Goal: Task Accomplishment & Management: Manage account settings

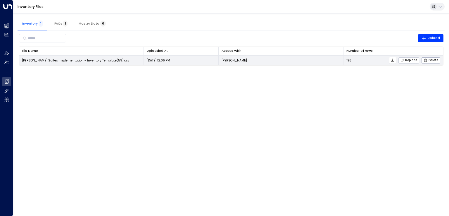
click at [408, 59] on span "Replace" at bounding box center [408, 60] width 17 height 4
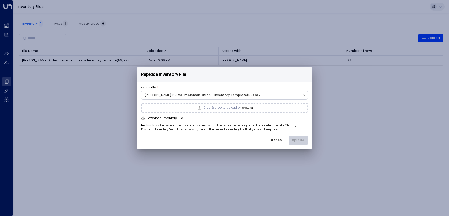
click at [245, 108] on button "browse" at bounding box center [247, 108] width 11 height 4
click at [303, 140] on button "Upload" at bounding box center [297, 140] width 19 height 9
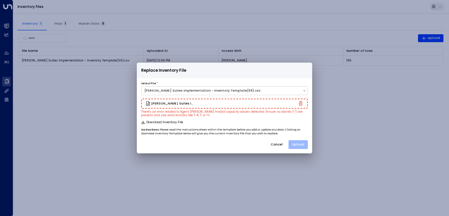
click at [298, 143] on button "Upload" at bounding box center [297, 144] width 19 height 9
click at [272, 141] on button "Cancel" at bounding box center [277, 144] width 20 height 9
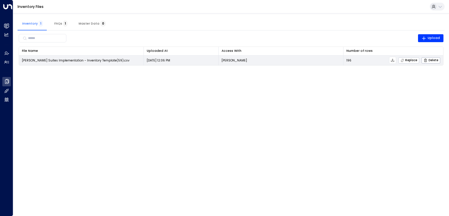
click at [406, 60] on span "Replace" at bounding box center [408, 60] width 17 height 4
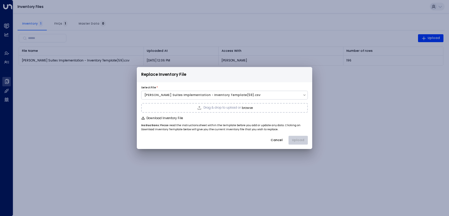
click at [234, 109] on span "Drag & drop to upload or" at bounding box center [221, 107] width 37 height 3
click at [298, 139] on button "Upload" at bounding box center [297, 140] width 19 height 9
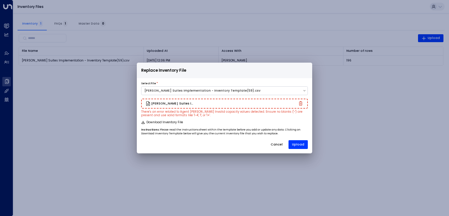
click at [276, 144] on button "Cancel" at bounding box center [277, 144] width 20 height 9
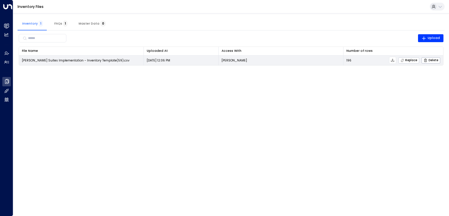
click at [414, 59] on span "Replace" at bounding box center [408, 60] width 17 height 4
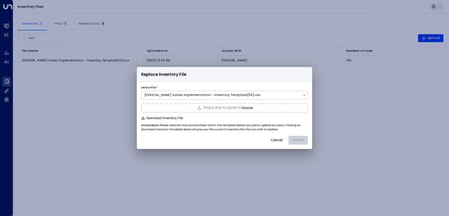
click at [242, 110] on div "Drag & drop to upload or browse" at bounding box center [224, 108] width 167 height 10
click at [295, 138] on button "Upload" at bounding box center [297, 140] width 19 height 9
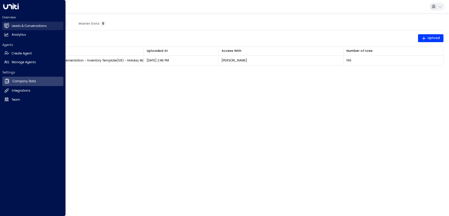
click at [18, 25] on h2 "Leads & Conversations" at bounding box center [29, 26] width 35 height 5
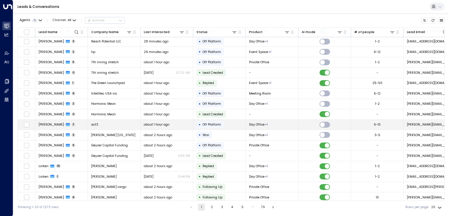
scroll to position [44, 0]
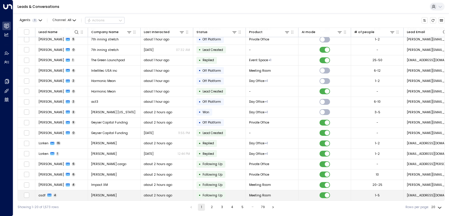
click at [41, 193] on span "asdf" at bounding box center [42, 195] width 7 height 4
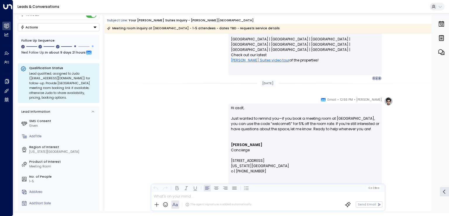
scroll to position [58, 0]
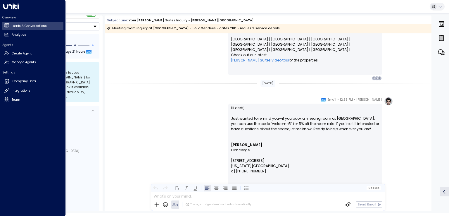
drag, startPoint x: 13, startPoint y: 8, endPoint x: 9, endPoint y: 7, distance: 4.0
click at [9, 7] on icon at bounding box center [10, 7] width 15 height 6
click at [30, 27] on h2 "Leads & Conversations" at bounding box center [29, 26] width 35 height 5
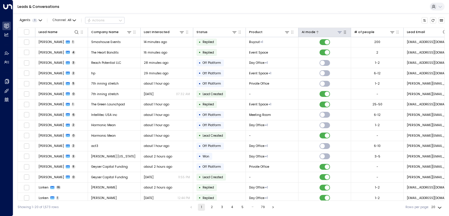
click at [339, 32] on icon at bounding box center [339, 32] width 5 height 5
click at [365, 67] on button "Apply" at bounding box center [363, 68] width 13 height 6
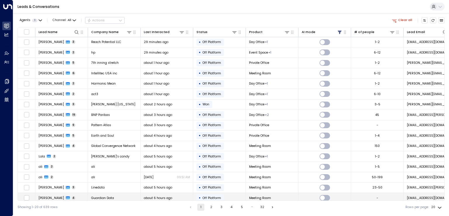
drag, startPoint x: 155, startPoint y: 195, endPoint x: 161, endPoint y: 192, distance: 7.5
click at [338, 32] on icon at bounding box center [339, 32] width 4 height 4
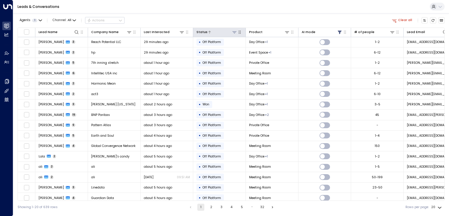
click at [236, 32] on icon at bounding box center [234, 32] width 5 height 5
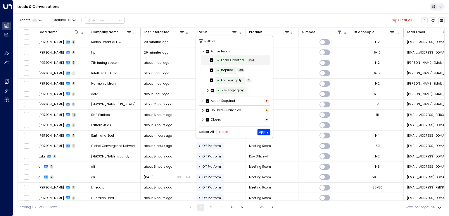
scroll to position [0, 0]
click at [222, 131] on button "Clear" at bounding box center [223, 132] width 9 height 4
click at [204, 119] on icon at bounding box center [203, 119] width 4 height 4
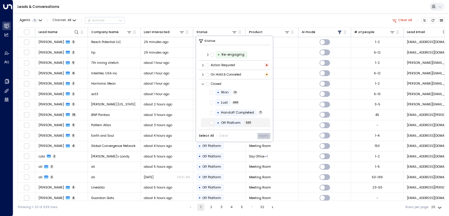
scroll to position [36, 0]
click at [211, 114] on icon at bounding box center [212, 112] width 4 height 5
click at [266, 135] on button "Apply" at bounding box center [263, 136] width 13 height 6
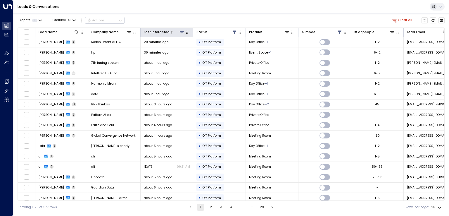
click at [181, 30] on icon at bounding box center [181, 32] width 5 height 5
click at [181, 51] on button "Select Date" at bounding box center [181, 51] width 60 height 8
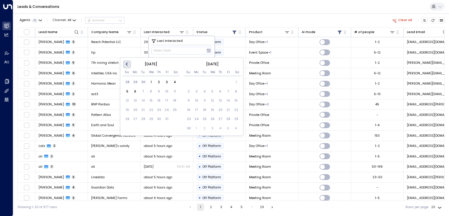
click at [127, 66] on button "Previous Month" at bounding box center [127, 64] width 8 height 8
click at [136, 82] on div "1" at bounding box center [135, 82] width 8 height 8
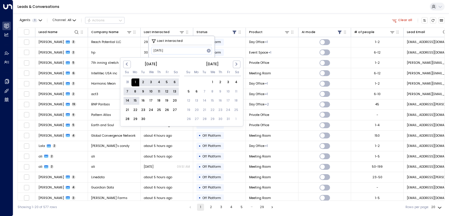
click at [135, 100] on div "15" at bounding box center [135, 101] width 8 height 8
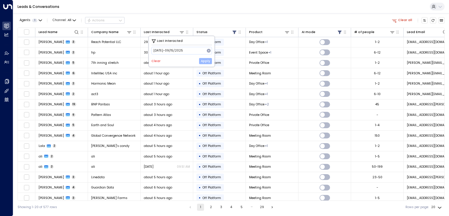
click at [207, 62] on button "Apply" at bounding box center [205, 61] width 13 height 6
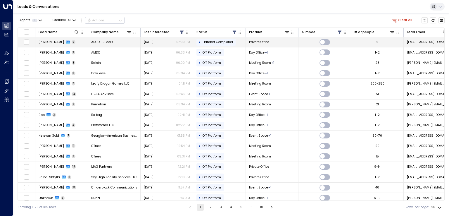
click at [49, 41] on span "[PERSON_NAME]" at bounding box center [51, 42] width 25 height 4
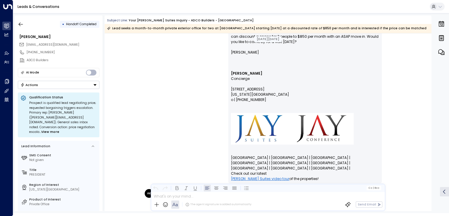
scroll to position [1232, 0]
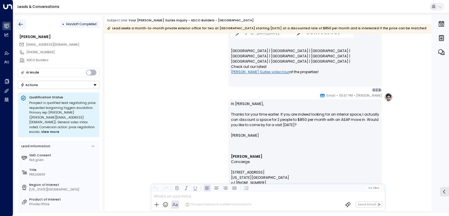
click at [21, 25] on icon "button" at bounding box center [21, 24] width 6 height 6
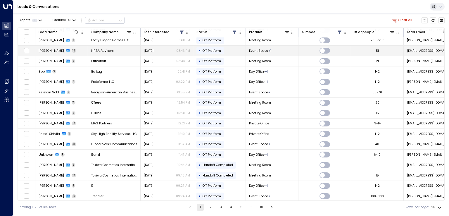
scroll to position [44, 0]
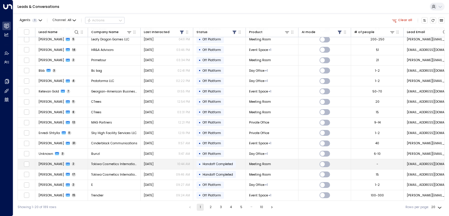
click at [44, 162] on span "[PERSON_NAME]" at bounding box center [51, 164] width 25 height 4
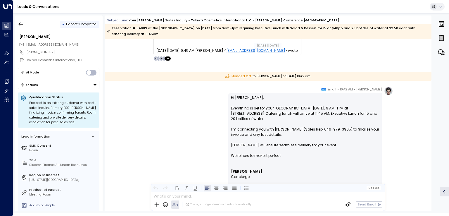
scroll to position [64, 0]
click at [52, 84] on button "Actions" at bounding box center [59, 85] width 82 height 8
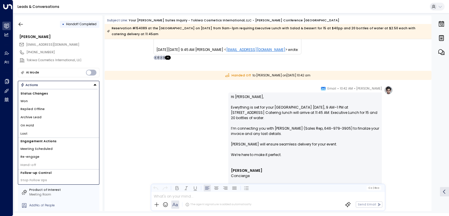
click at [38, 101] on li "Won" at bounding box center [58, 101] width 81 height 8
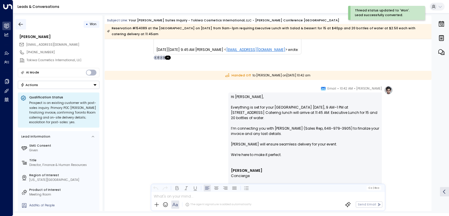
click at [22, 26] on icon "button" at bounding box center [21, 24] width 6 height 6
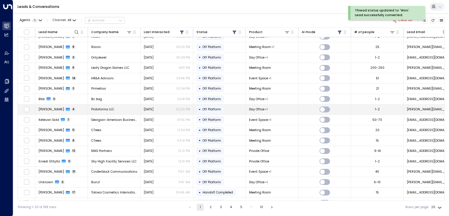
scroll to position [44, 0]
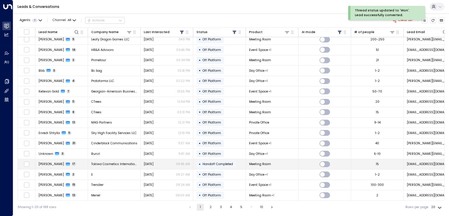
click at [56, 163] on span "[PERSON_NAME]" at bounding box center [51, 164] width 25 height 4
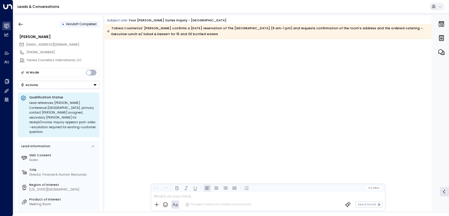
scroll to position [3884, 0]
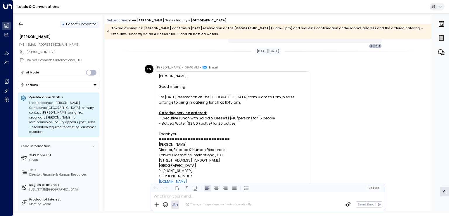
click at [50, 85] on button "Actions" at bounding box center [59, 85] width 82 height 8
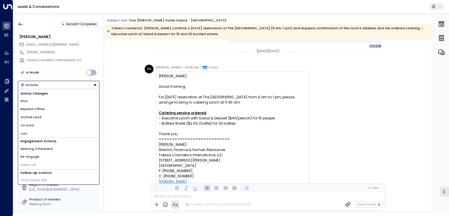
drag, startPoint x: 32, startPoint y: 102, endPoint x: 30, endPoint y: 99, distance: 3.3
click at [32, 103] on li "Won" at bounding box center [58, 101] width 81 height 8
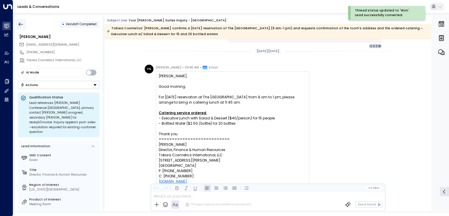
click at [19, 23] on icon "button" at bounding box center [21, 24] width 6 height 6
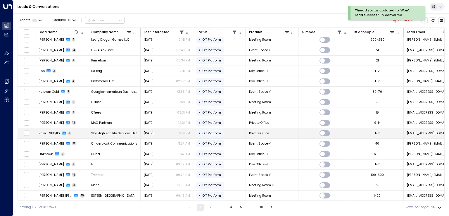
scroll to position [44, 0]
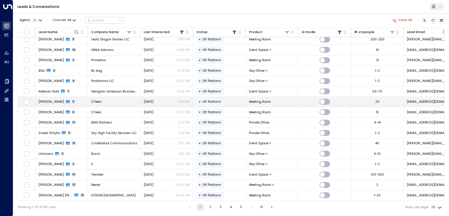
click at [44, 99] on span "[PERSON_NAME]" at bounding box center [51, 101] width 25 height 4
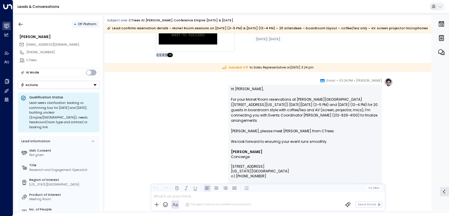
scroll to position [278, 0]
click at [56, 86] on button "Actions" at bounding box center [59, 85] width 82 height 8
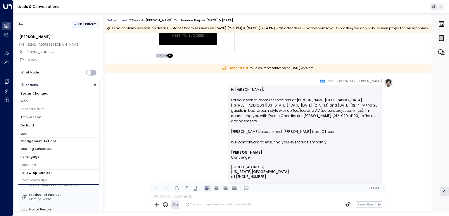
click at [31, 100] on li "Won" at bounding box center [58, 101] width 81 height 8
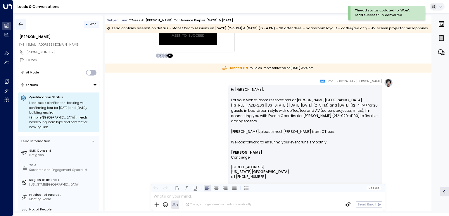
click at [21, 23] on icon "button" at bounding box center [21, 24] width 6 height 6
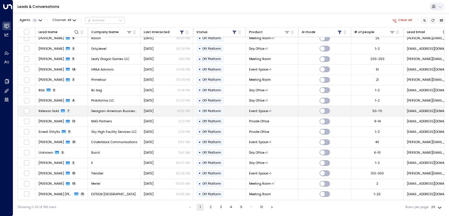
scroll to position [44, 0]
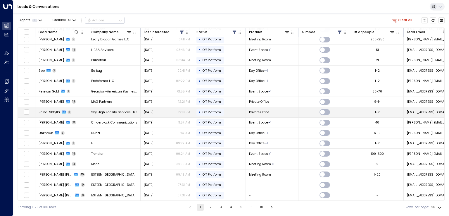
click at [49, 112] on span "Enredi Shtylla" at bounding box center [49, 112] width 21 height 4
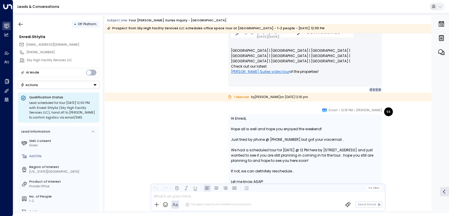
scroll to position [1894, 0]
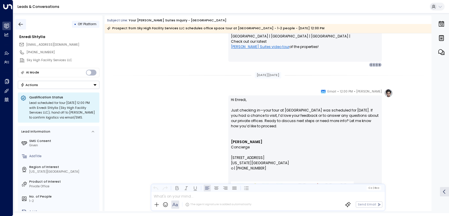
click at [18, 22] on icon "button" at bounding box center [21, 24] width 6 height 6
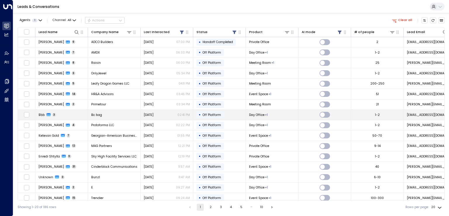
scroll to position [44, 0]
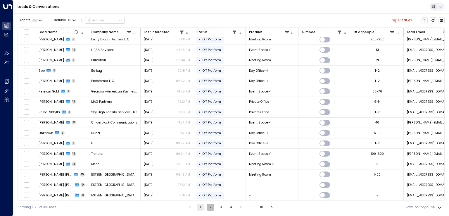
click at [211, 204] on button "2" at bounding box center [210, 206] width 7 height 7
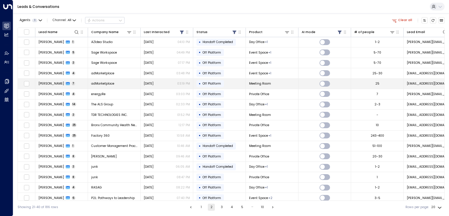
click at [53, 81] on span "[PERSON_NAME]" at bounding box center [51, 83] width 25 height 4
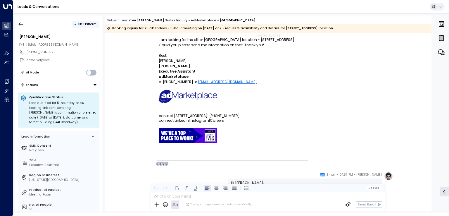
scroll to position [775, 0]
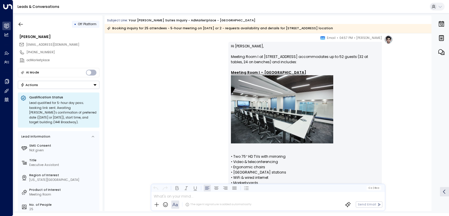
click at [81, 45] on div "[EMAIL_ADDRESS][DOMAIN_NAME]" at bounding box center [59, 44] width 80 height 7
copy div "[EMAIL_ADDRESS][DOMAIN_NAME]"
click at [19, 22] on icon "button" at bounding box center [21, 24] width 6 height 6
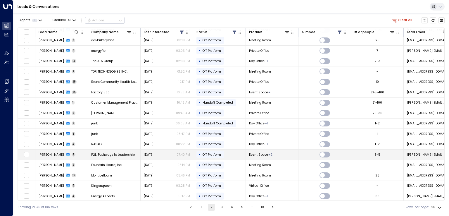
scroll to position [44, 0]
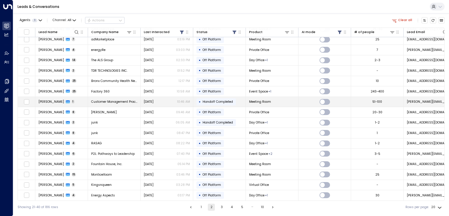
click at [44, 99] on span "[PERSON_NAME]" at bounding box center [51, 101] width 25 height 4
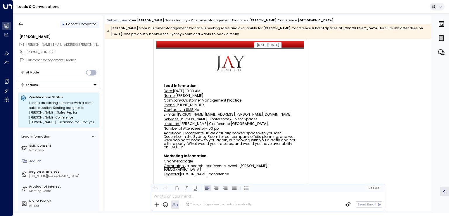
scroll to position [26, 0]
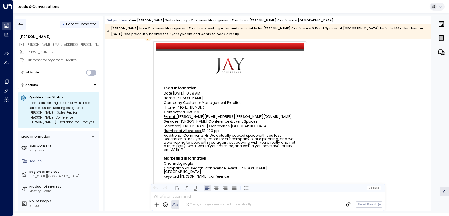
click at [22, 23] on icon "button" at bounding box center [21, 24] width 6 height 6
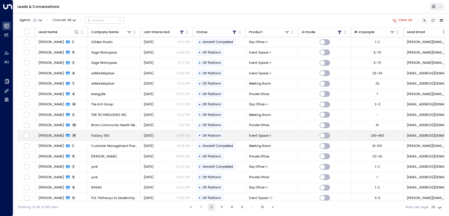
click at [47, 135] on span "[PERSON_NAME]" at bounding box center [51, 135] width 25 height 4
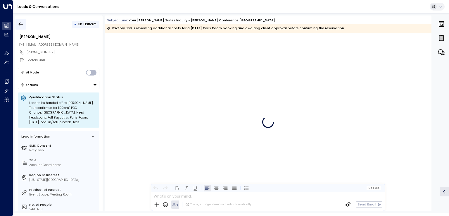
click at [17, 20] on button "button" at bounding box center [20, 24] width 11 height 11
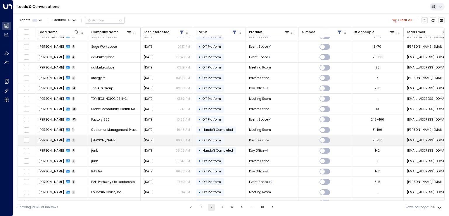
scroll to position [44, 0]
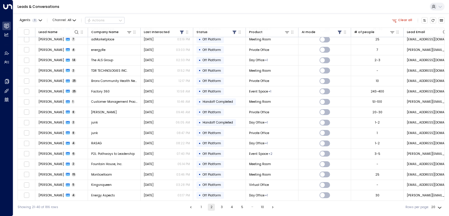
click at [221, 206] on button "3" at bounding box center [221, 206] width 7 height 7
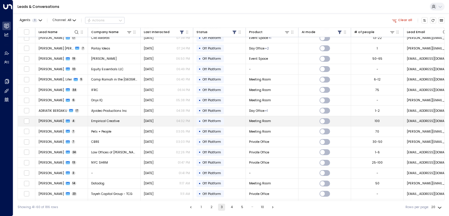
scroll to position [44, 0]
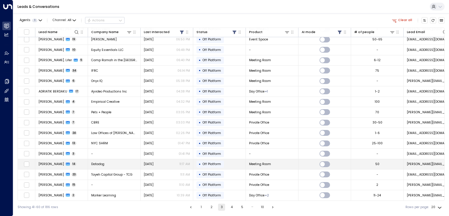
click at [52, 164] on span "[PERSON_NAME]" at bounding box center [51, 164] width 25 height 4
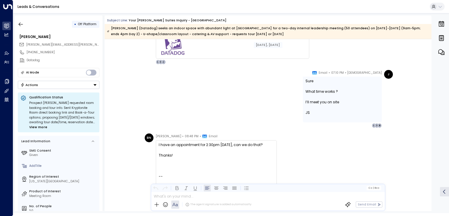
scroll to position [1744, 0]
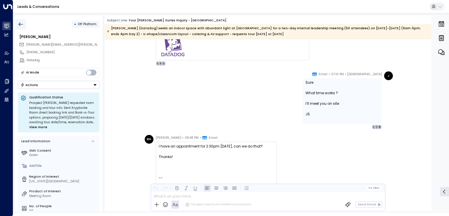
click at [20, 22] on icon "button" at bounding box center [21, 24] width 6 height 6
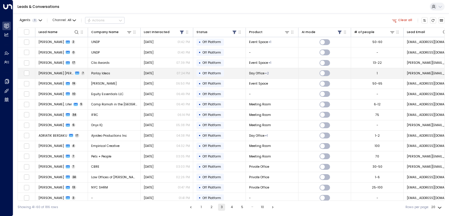
click at [51, 74] on span "[PERSON_NAME] [PERSON_NAME]" at bounding box center [56, 73] width 35 height 4
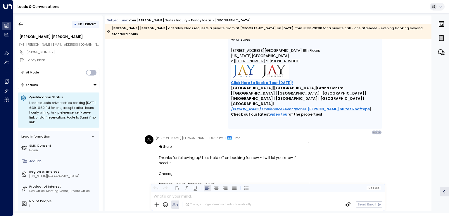
scroll to position [909, 0]
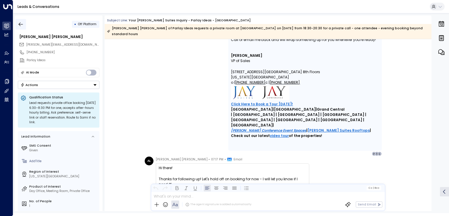
click at [19, 24] on icon "button" at bounding box center [21, 24] width 6 height 6
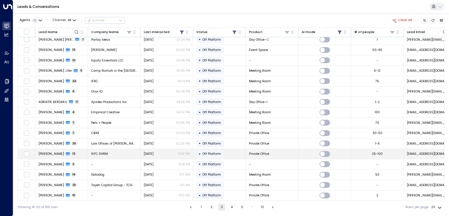
scroll to position [44, 0]
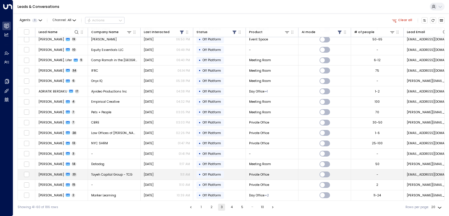
click at [51, 174] on span "[PERSON_NAME]" at bounding box center [51, 174] width 25 height 4
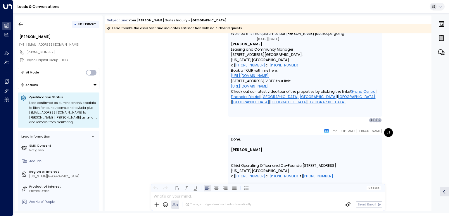
scroll to position [4332, 0]
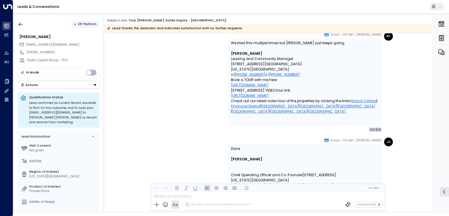
click at [62, 82] on button "Actions" at bounding box center [59, 85] width 82 height 8
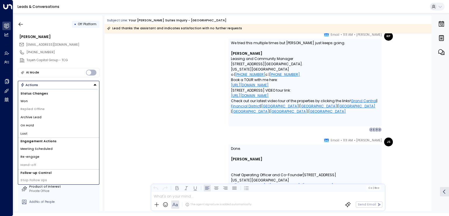
click at [178, 130] on div "RP [PERSON_NAME] • 11:11 AM • Email We tried this multiple times but [PERSON_NA…" at bounding box center [268, 82] width 250 height 100
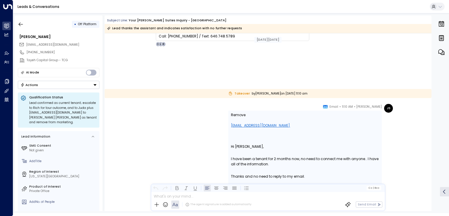
scroll to position [4045, 0]
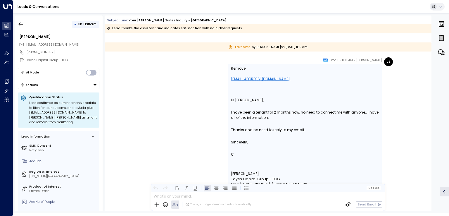
click at [44, 82] on button "Actions" at bounding box center [59, 85] width 82 height 8
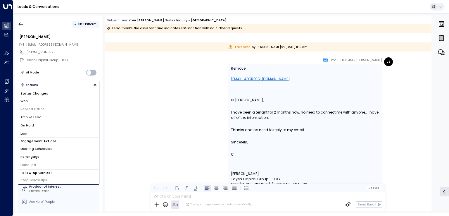
click at [37, 117] on span "Archive Lead" at bounding box center [30, 117] width 21 height 5
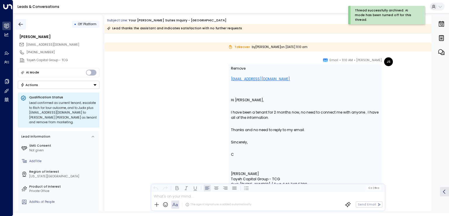
click at [22, 26] on icon "button" at bounding box center [21, 24] width 6 height 6
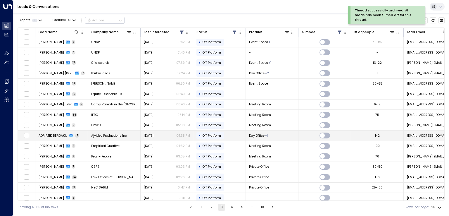
click at [47, 134] on span "ADRIATIK BERDAKU" at bounding box center [53, 135] width 29 height 4
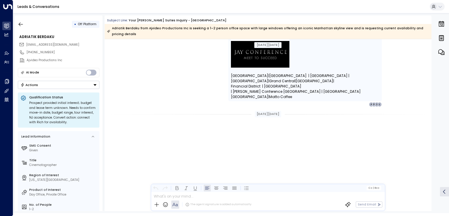
scroll to position [3164, 0]
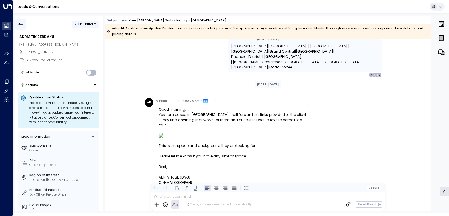
click at [19, 24] on icon "button" at bounding box center [21, 24] width 4 height 4
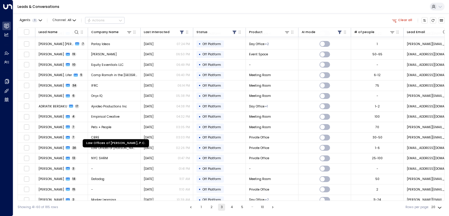
scroll to position [44, 0]
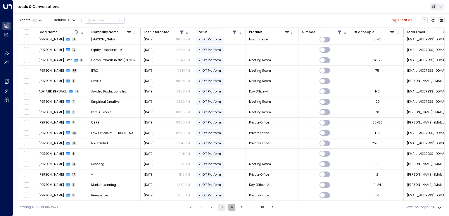
click at [232, 207] on button "4" at bounding box center [231, 206] width 7 height 7
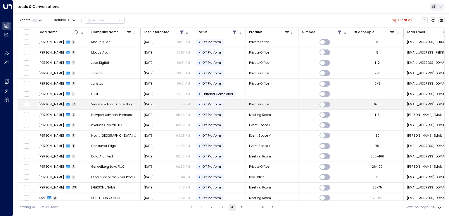
click at [51, 105] on span "[PERSON_NAME]" at bounding box center [51, 104] width 25 height 4
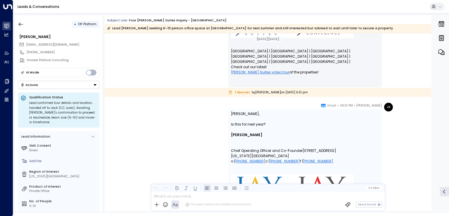
scroll to position [1561, 0]
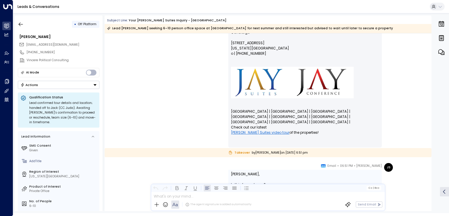
click at [56, 85] on button "Actions" at bounding box center [59, 85] width 82 height 8
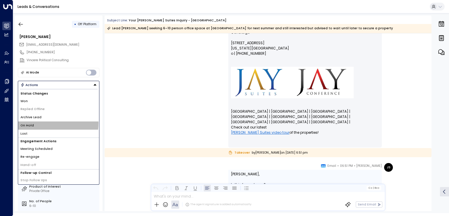
click at [41, 122] on li "On Hold" at bounding box center [58, 125] width 81 height 8
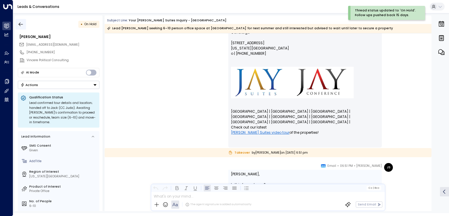
click at [22, 24] on icon "button" at bounding box center [21, 24] width 4 height 4
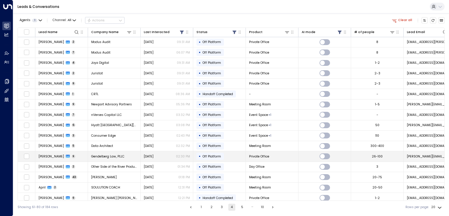
click at [50, 155] on span "[PERSON_NAME]" at bounding box center [51, 156] width 25 height 4
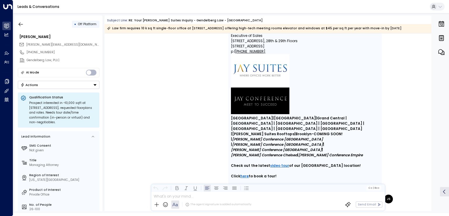
scroll to position [1965, 0]
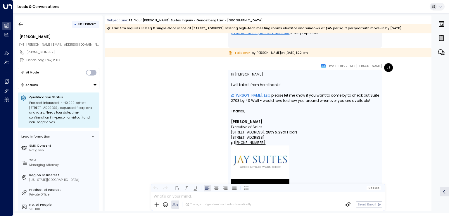
click at [61, 86] on button "Actions" at bounding box center [59, 85] width 82 height 8
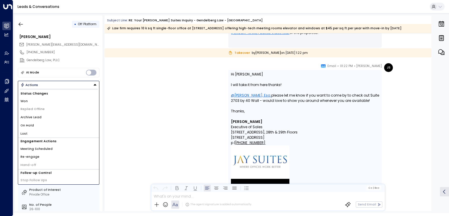
click at [35, 133] on li "Lost" at bounding box center [58, 133] width 81 height 8
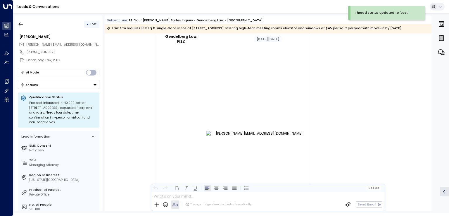
scroll to position [1570, 0]
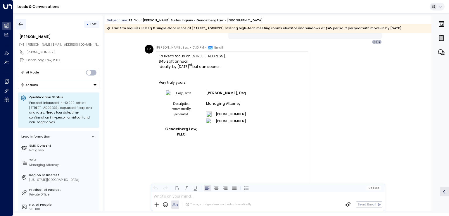
click at [20, 23] on icon "button" at bounding box center [21, 24] width 4 height 4
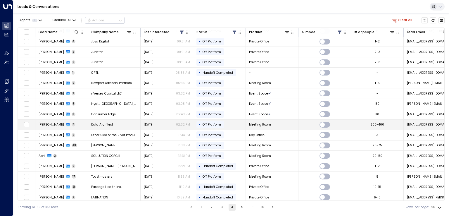
scroll to position [44, 0]
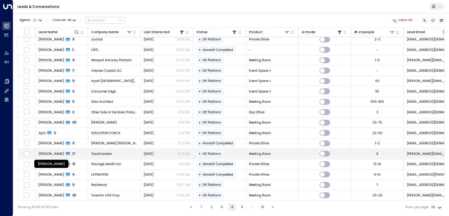
click at [56, 152] on span "[PERSON_NAME]" at bounding box center [51, 153] width 25 height 4
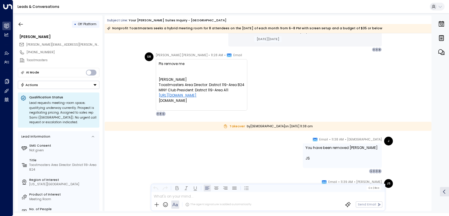
scroll to position [3326, 0]
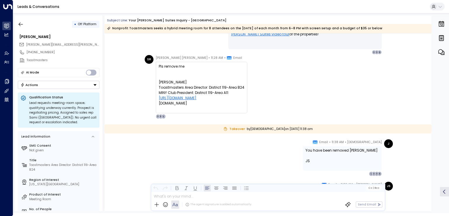
click at [46, 84] on button "Actions" at bounding box center [59, 85] width 82 height 8
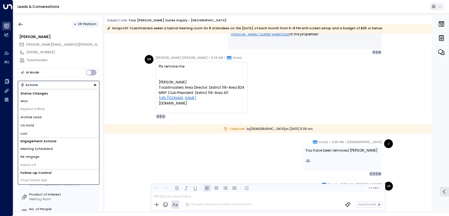
click at [33, 131] on li "Lost" at bounding box center [58, 133] width 81 height 8
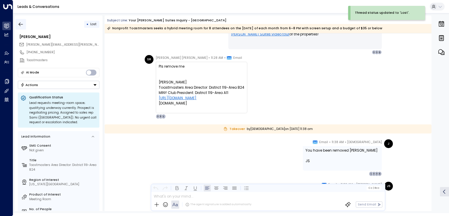
click at [21, 24] on icon "button" at bounding box center [21, 24] width 6 height 6
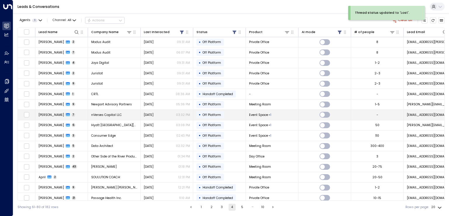
click at [44, 112] on span "[PERSON_NAME]" at bounding box center [51, 114] width 25 height 4
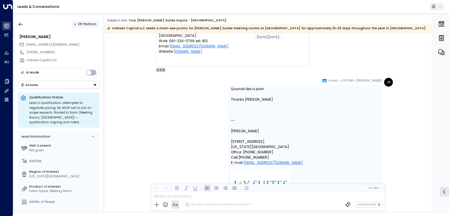
scroll to position [947, 0]
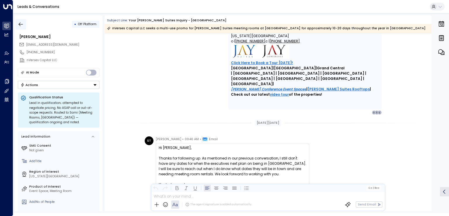
click at [24, 25] on button "button" at bounding box center [20, 24] width 11 height 11
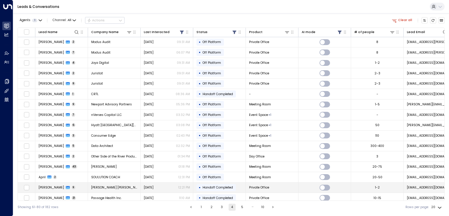
scroll to position [44, 0]
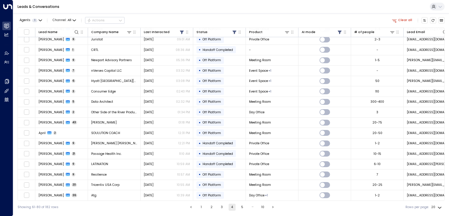
click at [242, 204] on button "5" at bounding box center [242, 206] width 7 height 7
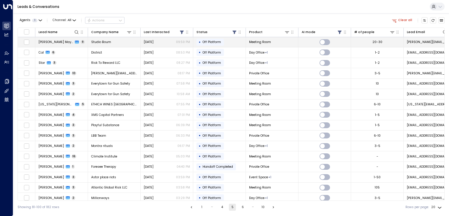
click at [64, 41] on span "[PERSON_NAME] May [PERSON_NAME]" at bounding box center [56, 42] width 35 height 4
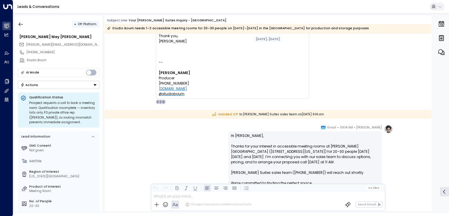
scroll to position [730, 0]
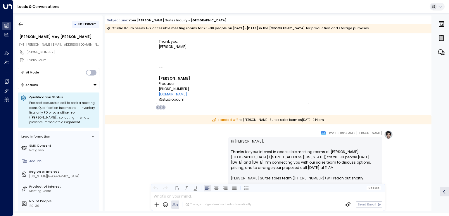
click at [51, 84] on button "Actions" at bounding box center [59, 85] width 82 height 8
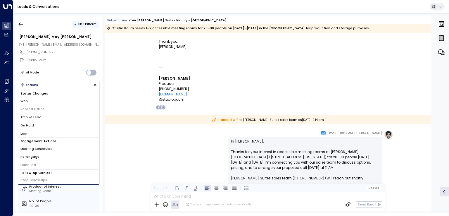
click at [32, 116] on span "Archive Lead" at bounding box center [30, 117] width 21 height 5
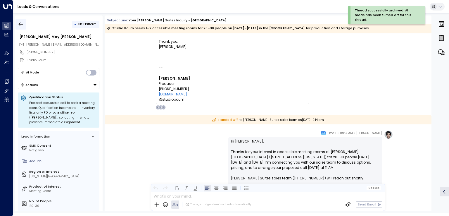
click at [21, 20] on button "button" at bounding box center [20, 24] width 11 height 11
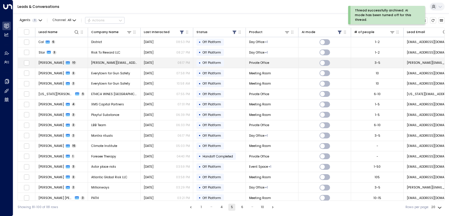
click at [49, 60] on span "[PERSON_NAME]" at bounding box center [51, 62] width 25 height 4
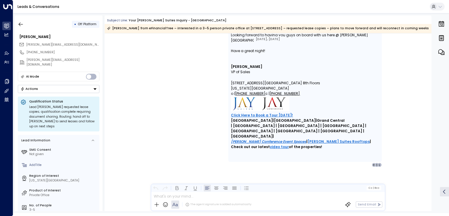
scroll to position [1644, 0]
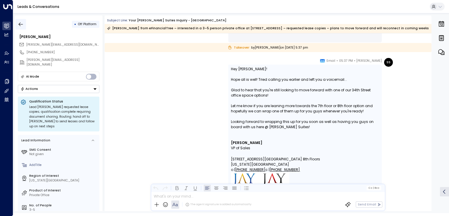
click at [21, 23] on icon "button" at bounding box center [21, 24] width 6 height 6
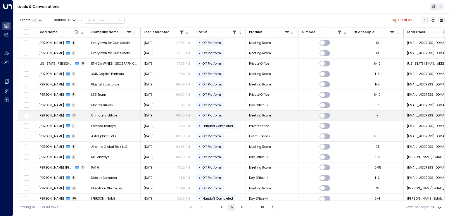
scroll to position [44, 0]
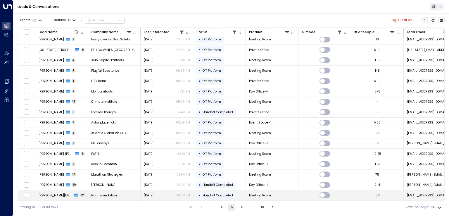
click at [47, 193] on span "[PERSON_NAME][DEMOGRAPHIC_DATA]" at bounding box center [56, 195] width 34 height 4
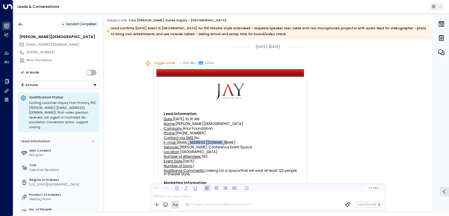
drag, startPoint x: 229, startPoint y: 140, endPoint x: 189, endPoint y: 143, distance: 40.4
click at [189, 143] on td "E-mail: [EMAIL_ADDRESS][DOMAIN_NAME]" at bounding box center [230, 142] width 148 height 5
copy div "[DOMAIN_NAME]"
click at [51, 85] on button "Actions" at bounding box center [59, 85] width 82 height 8
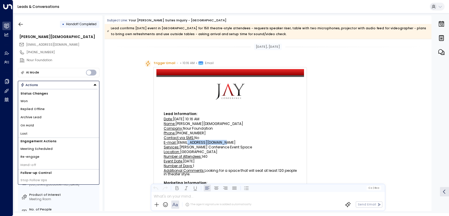
click at [42, 101] on li "Won" at bounding box center [58, 101] width 81 height 8
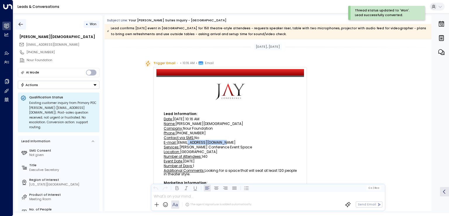
click at [20, 22] on icon "button" at bounding box center [21, 24] width 4 height 4
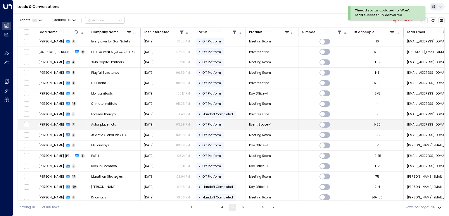
scroll to position [44, 0]
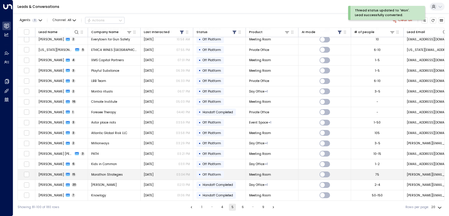
click at [46, 172] on span "[PERSON_NAME]" at bounding box center [51, 174] width 25 height 4
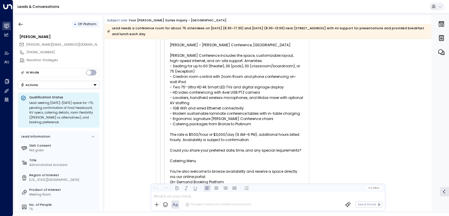
click at [84, 46] on div "[PERSON_NAME][EMAIL_ADDRESS][DOMAIN_NAME]" at bounding box center [59, 44] width 80 height 7
copy div "[PERSON_NAME][EMAIL_ADDRESS][DOMAIN_NAME]"
click at [22, 23] on icon "button" at bounding box center [21, 24] width 6 height 6
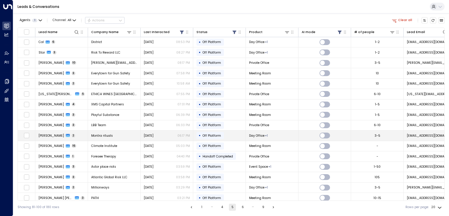
scroll to position [44, 0]
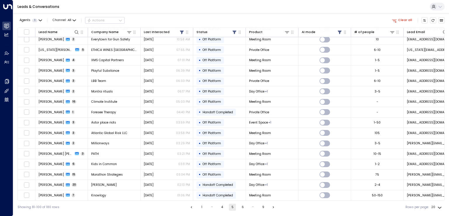
click at [243, 207] on button "6" at bounding box center [242, 206] width 7 height 7
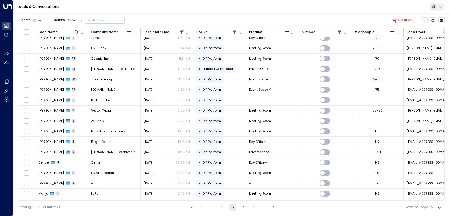
scroll to position [44, 0]
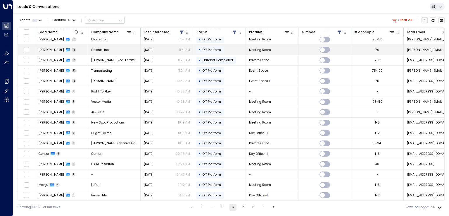
click at [46, 48] on span "[PERSON_NAME]" at bounding box center [51, 50] width 25 height 4
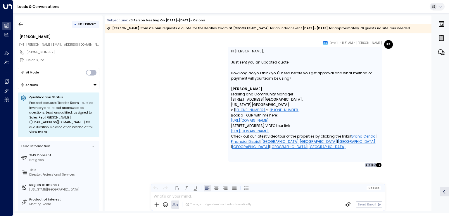
scroll to position [3648, 0]
click at [21, 22] on icon "button" at bounding box center [21, 24] width 6 height 6
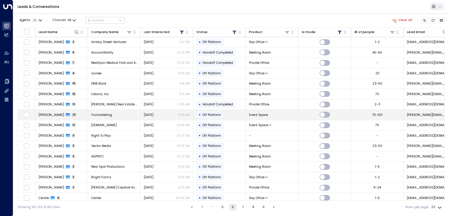
click at [50, 113] on span "[PERSON_NAME]" at bounding box center [51, 114] width 25 height 4
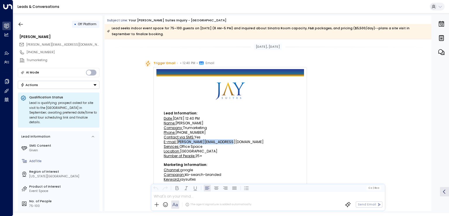
drag, startPoint x: 236, startPoint y: 142, endPoint x: 176, endPoint y: 141, distance: 59.6
click at [176, 141] on div "E-mail: [PERSON_NAME][EMAIL_ADDRESS][DOMAIN_NAME]" at bounding box center [230, 142] width 133 height 4
copy div "[PERSON_NAME][EMAIL_ADDRESS][DOMAIN_NAME]"
click at [52, 81] on button "Actions" at bounding box center [59, 85] width 82 height 8
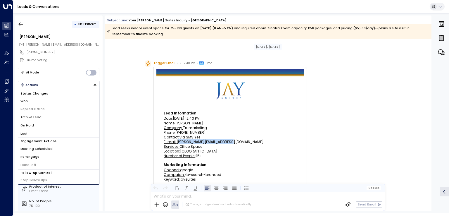
click at [33, 102] on li "Won" at bounding box center [58, 101] width 81 height 8
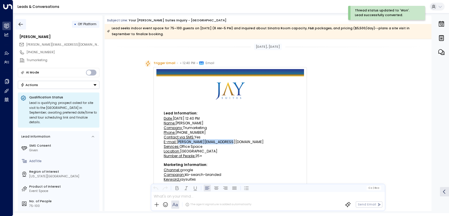
click at [21, 25] on icon "button" at bounding box center [21, 24] width 6 height 6
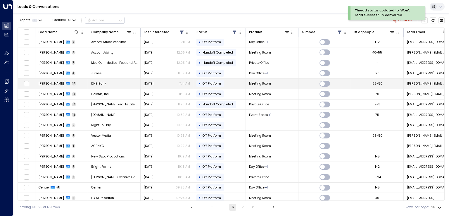
click at [45, 81] on span "[PERSON_NAME]" at bounding box center [51, 83] width 25 height 4
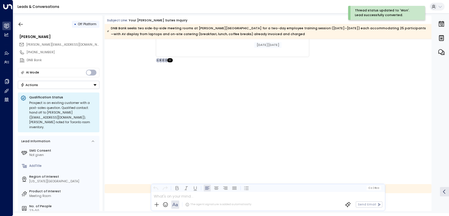
scroll to position [3425, 0]
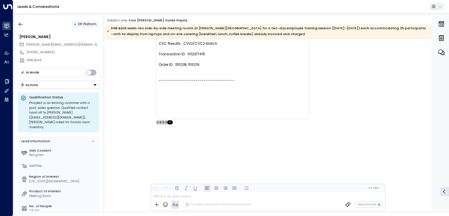
click at [57, 83] on button "Actions" at bounding box center [59, 85] width 82 height 8
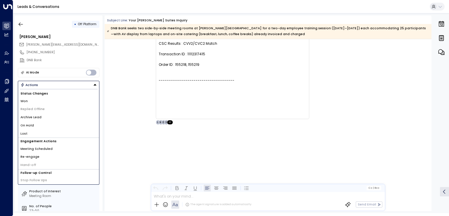
click at [37, 100] on li "Won" at bounding box center [58, 101] width 81 height 8
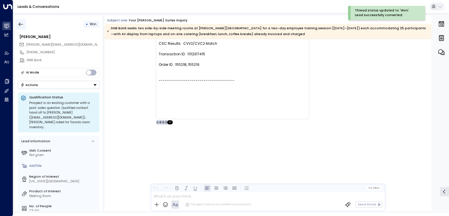
click at [22, 25] on icon "button" at bounding box center [21, 24] width 6 height 6
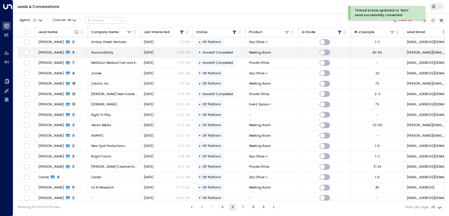
click at [50, 50] on span "[PERSON_NAME]" at bounding box center [51, 52] width 25 height 4
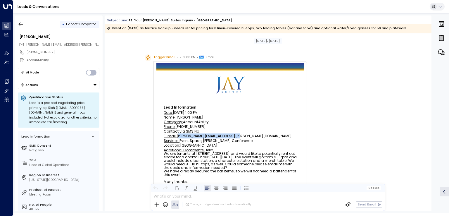
drag, startPoint x: 235, startPoint y: 136, endPoint x: 176, endPoint y: 137, distance: 59.0
click at [176, 137] on div "E-mail: [PERSON_NAME][EMAIL_ADDRESS][PERSON_NAME][DOMAIN_NAME]" at bounding box center [230, 136] width 133 height 4
copy div "[PERSON_NAME][EMAIL_ADDRESS][PERSON_NAME][DOMAIN_NAME]"
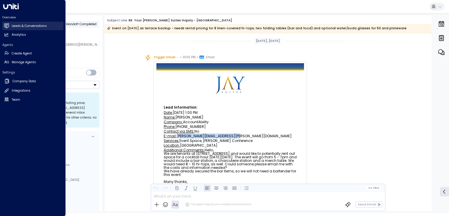
click at [25, 22] on link "Leads & Conversations Leads & Conversations" at bounding box center [32, 26] width 61 height 8
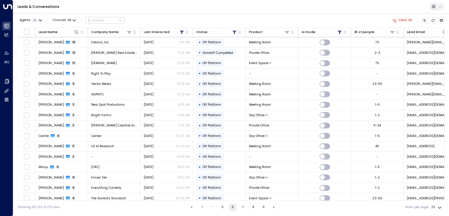
scroll to position [44, 0]
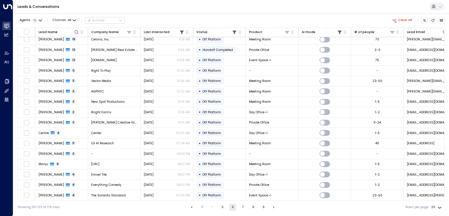
click at [244, 206] on button "7" at bounding box center [242, 206] width 7 height 7
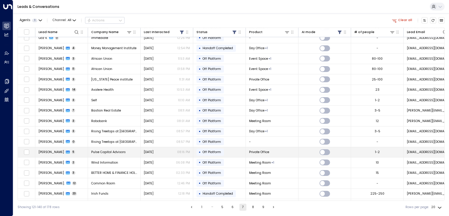
scroll to position [44, 0]
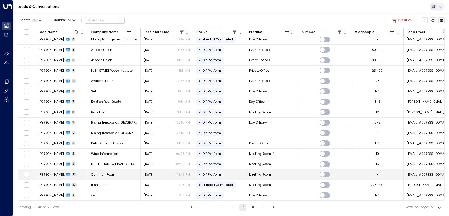
click at [46, 172] on span "[PERSON_NAME]." at bounding box center [52, 174] width 26 height 4
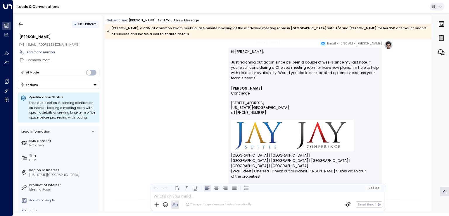
scroll to position [3023, 0]
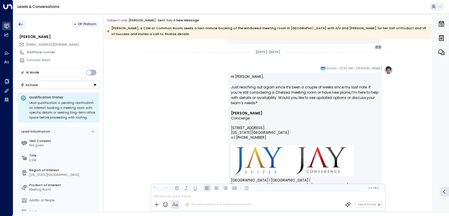
click at [23, 23] on icon "button" at bounding box center [21, 24] width 6 height 6
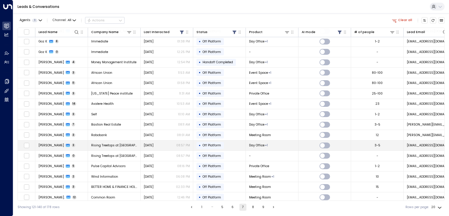
scroll to position [44, 0]
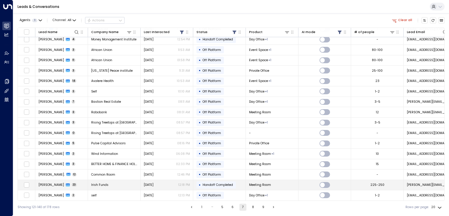
click at [37, 181] on td "[PERSON_NAME] 23" at bounding box center [61, 185] width 53 height 10
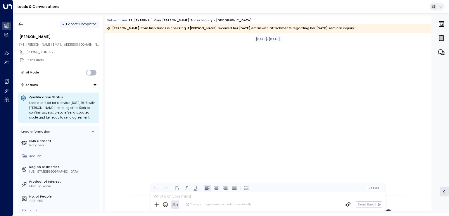
scroll to position [4473, 0]
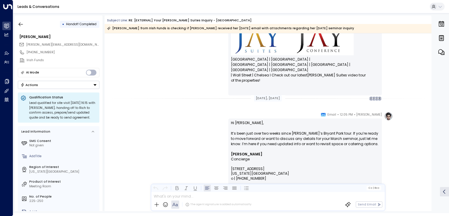
click at [74, 44] on div "[PERSON_NAME][EMAIL_ADDRESS][DOMAIN_NAME]" at bounding box center [59, 44] width 80 height 7
copy div "[PERSON_NAME][EMAIL_ADDRESS][DOMAIN_NAME]"
click at [80, 84] on button "Actions" at bounding box center [59, 85] width 82 height 8
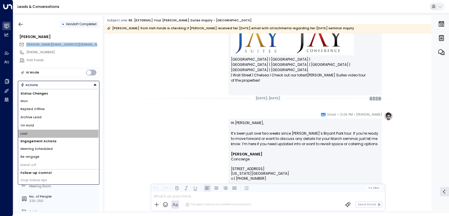
click at [28, 132] on li "Lost" at bounding box center [58, 133] width 81 height 8
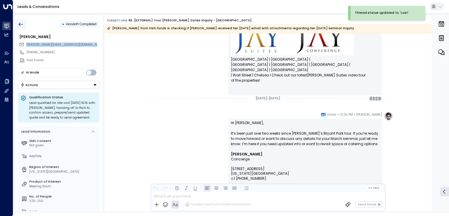
click at [22, 22] on icon "button" at bounding box center [21, 24] width 6 height 6
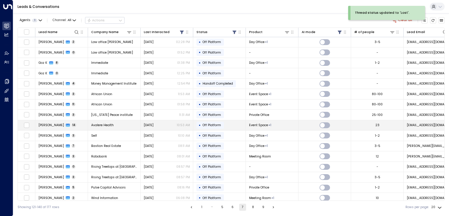
click at [39, 123] on span "[PERSON_NAME]" at bounding box center [51, 125] width 25 height 4
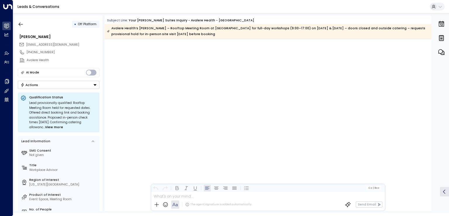
scroll to position [2450, 0]
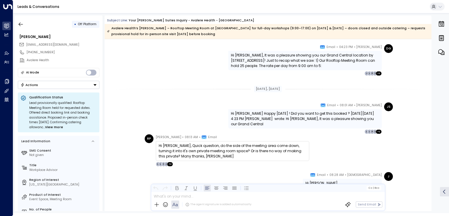
click at [83, 42] on div "[EMAIL_ADDRESS][DOMAIN_NAME]" at bounding box center [59, 44] width 80 height 7
copy div "[EMAIL_ADDRESS][DOMAIN_NAME]"
click at [22, 24] on icon "button" at bounding box center [21, 24] width 6 height 6
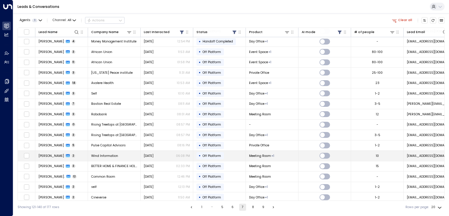
scroll to position [44, 0]
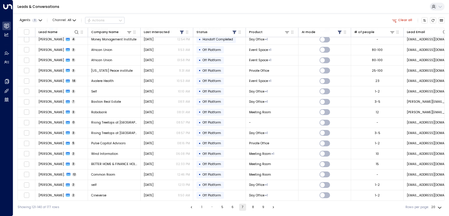
click at [252, 207] on button "8" at bounding box center [252, 206] width 7 height 7
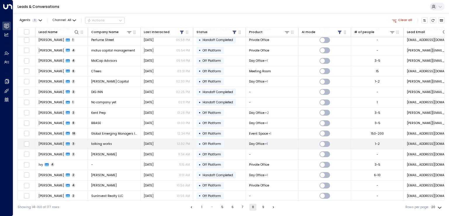
scroll to position [44, 0]
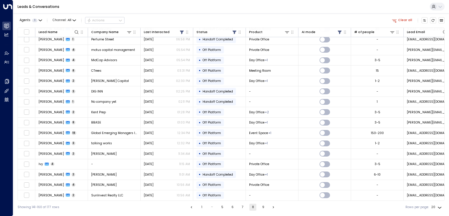
click at [264, 205] on button "9" at bounding box center [262, 206] width 7 height 7
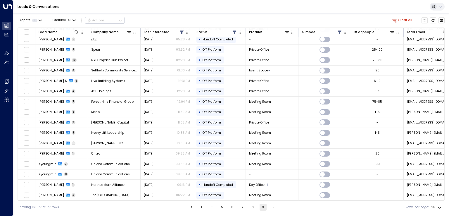
scroll to position [13, 0]
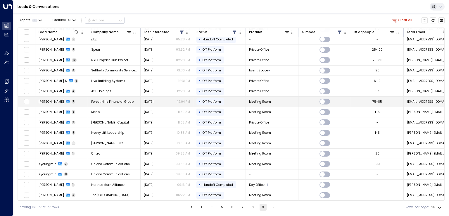
click at [47, 100] on span "[PERSON_NAME]" at bounding box center [51, 101] width 25 height 4
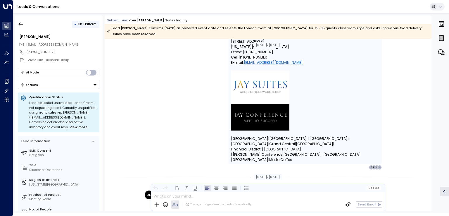
scroll to position [949, 0]
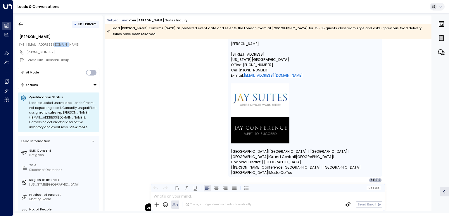
drag, startPoint x: 77, startPoint y: 43, endPoint x: 54, endPoint y: 45, distance: 23.4
click at [54, 45] on div "[EMAIL_ADDRESS][DOMAIN_NAME]" at bounding box center [59, 44] width 80 height 7
copy span "[DOMAIN_NAME]"
click at [21, 22] on icon "button" at bounding box center [21, 24] width 6 height 6
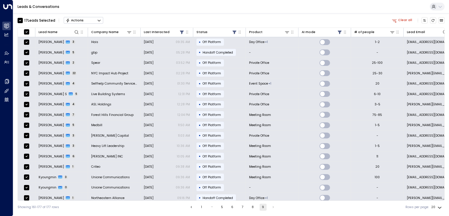
click at [439, 206] on body "Overview Leads & Conversations Leads & Conversations Analytics Analytics Agents…" at bounding box center [224, 106] width 449 height 213
click at [434, 204] on li "100" at bounding box center [436, 204] width 15 height 9
type input "***"
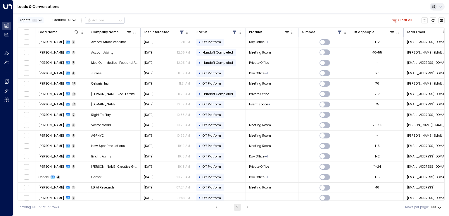
click at [20, 20] on span "Agents" at bounding box center [25, 20] width 11 height 3
click at [80, 6] on div at bounding box center [224, 108] width 449 height 216
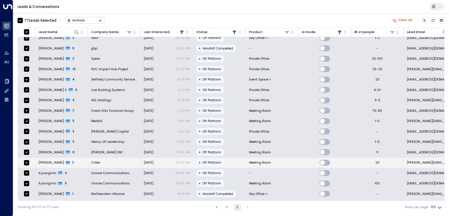
scroll to position [632, 0]
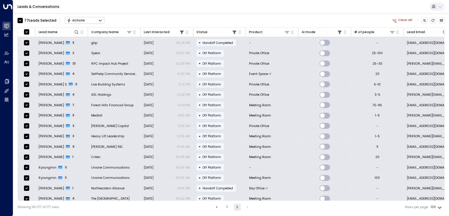
click at [227, 206] on button "1" at bounding box center [226, 206] width 7 height 7
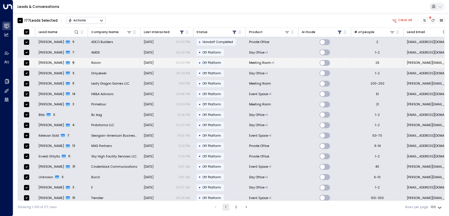
click at [56, 62] on span "[PERSON_NAME]" at bounding box center [51, 62] width 25 height 4
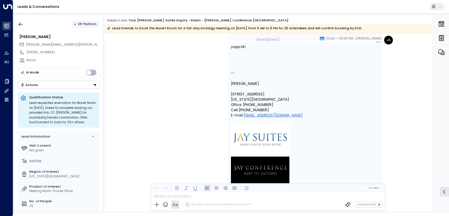
scroll to position [1485, 0]
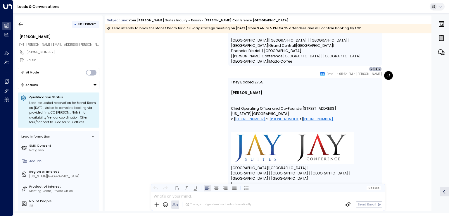
click at [72, 85] on button "Actions" at bounding box center [59, 85] width 82 height 8
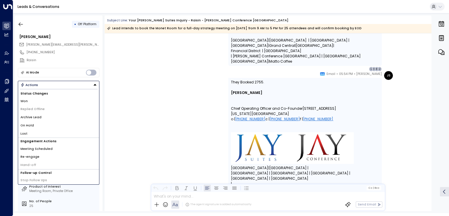
click at [37, 100] on li "Won" at bounding box center [58, 101] width 81 height 8
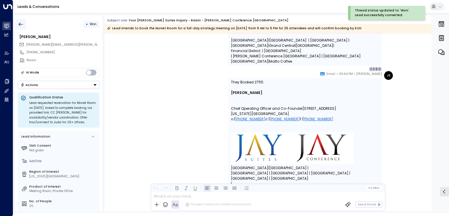
click at [20, 23] on icon "button" at bounding box center [21, 24] width 6 height 6
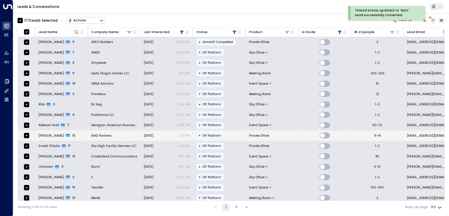
click at [50, 135] on span "[PERSON_NAME]" at bounding box center [51, 135] width 25 height 4
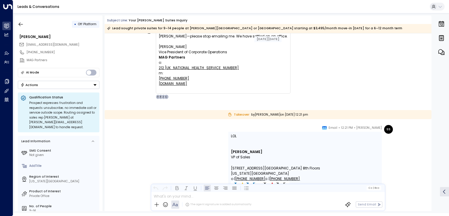
scroll to position [2723, 0]
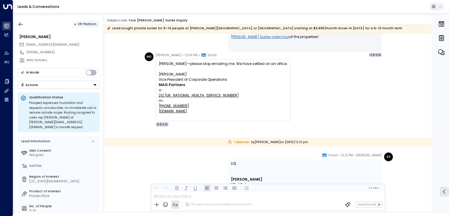
click at [43, 86] on button "Actions" at bounding box center [59, 85] width 82 height 8
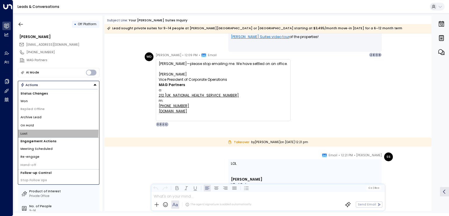
click at [28, 131] on li "Lost" at bounding box center [58, 133] width 81 height 8
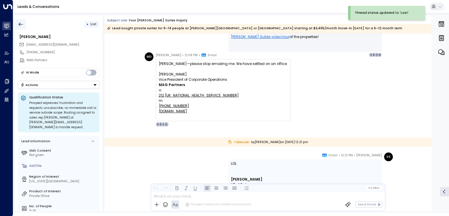
click at [20, 24] on icon "button" at bounding box center [21, 24] width 6 height 6
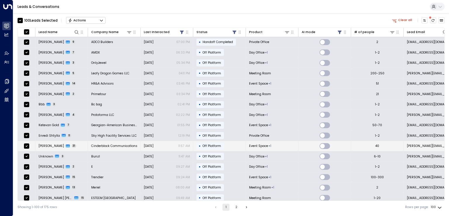
click at [57, 144] on span "[PERSON_NAME]" at bounding box center [51, 145] width 25 height 4
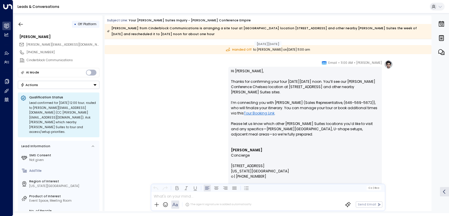
scroll to position [5935, 0]
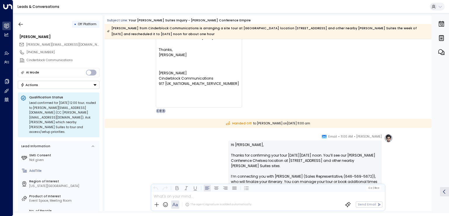
click at [90, 43] on div "[PERSON_NAME][EMAIL_ADDRESS][DOMAIN_NAME]" at bounding box center [59, 44] width 80 height 7
copy div "[PERSON_NAME][EMAIL_ADDRESS][DOMAIN_NAME]"
click at [22, 24] on icon "button" at bounding box center [21, 24] width 4 height 4
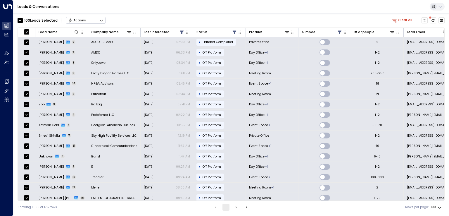
scroll to position [146, 0]
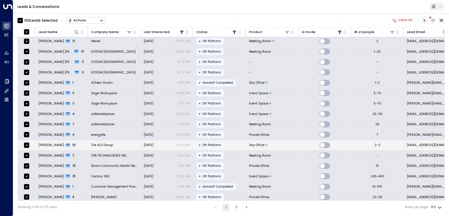
click at [43, 143] on span "[PERSON_NAME]" at bounding box center [51, 145] width 25 height 4
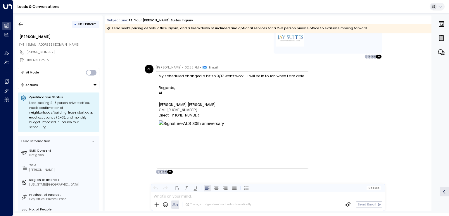
scroll to position [2686, 0]
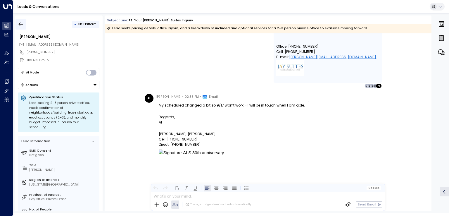
click at [21, 23] on icon "button" at bounding box center [21, 24] width 6 height 6
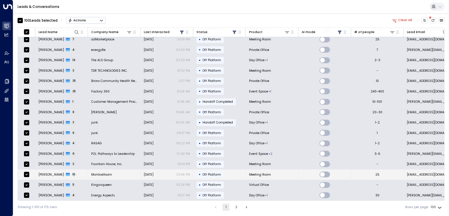
scroll to position [234, 0]
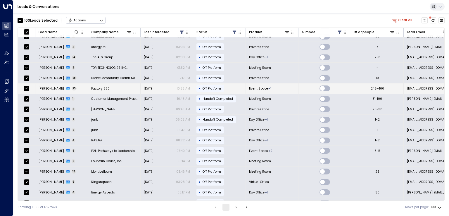
click at [50, 86] on span "[PERSON_NAME]" at bounding box center [51, 88] width 25 height 4
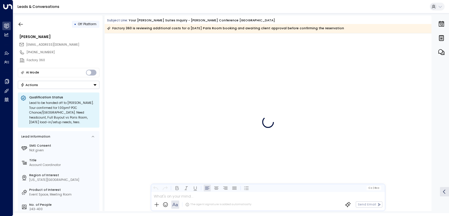
click at [72, 41] on div "[EMAIL_ADDRESS][DOMAIN_NAME]" at bounding box center [59, 44] width 80 height 7
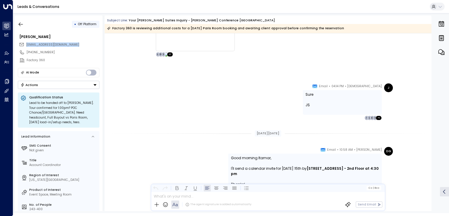
click at [72, 41] on div "[EMAIL_ADDRESS][DOMAIN_NAME]" at bounding box center [59, 44] width 80 height 7
copy div "[EMAIL_ADDRESS][DOMAIN_NAME]"
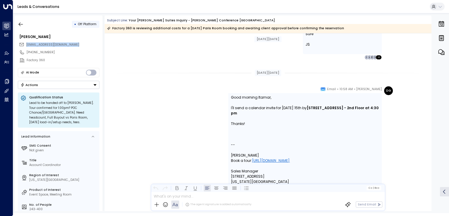
scroll to position [5234, 0]
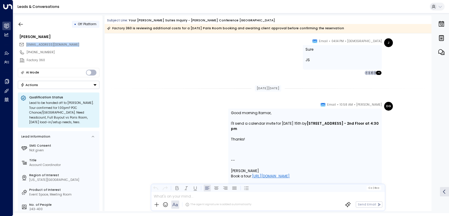
click at [59, 84] on button "Actions" at bounding box center [59, 85] width 82 height 8
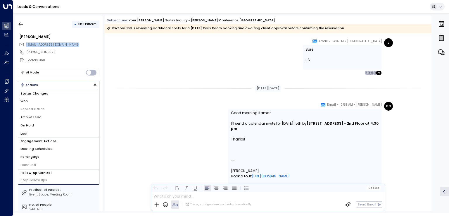
click at [41, 98] on li "Won" at bounding box center [58, 101] width 81 height 8
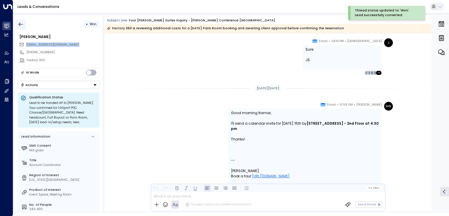
click at [21, 25] on icon "button" at bounding box center [21, 24] width 6 height 6
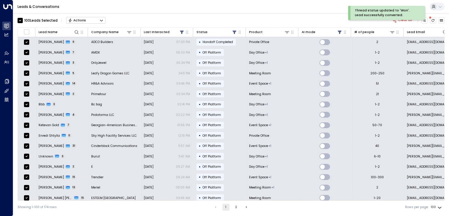
scroll to position [117, 0]
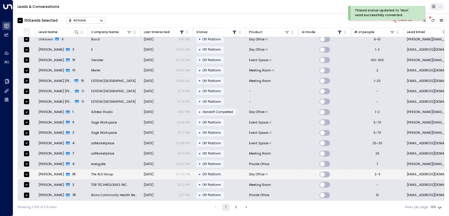
click at [48, 172] on span "[PERSON_NAME]" at bounding box center [51, 174] width 25 height 4
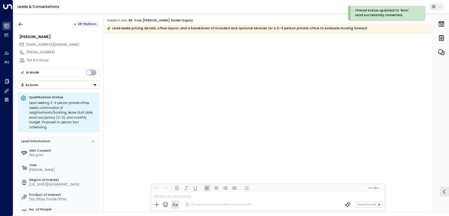
scroll to position [2715, 0]
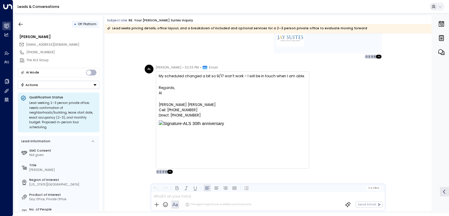
click at [11, 23] on link "Leads & Conversations Leads & Conversations" at bounding box center [6, 26] width 8 height 8
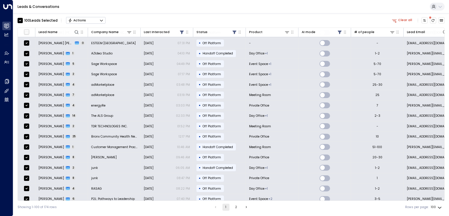
scroll to position [234, 0]
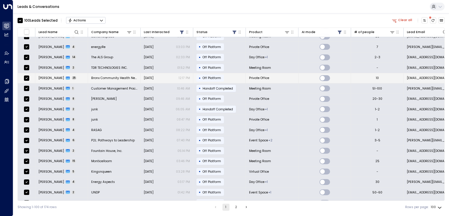
click at [49, 76] on span "[PERSON_NAME]" at bounding box center [51, 78] width 25 height 4
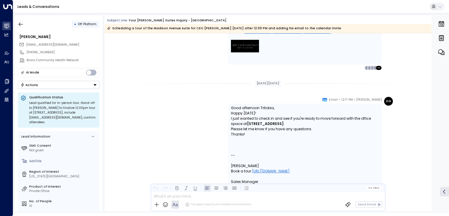
scroll to position [6627, 0]
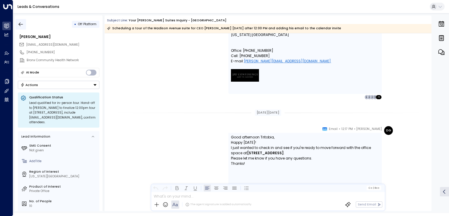
click at [22, 24] on icon "button" at bounding box center [21, 24] width 6 height 6
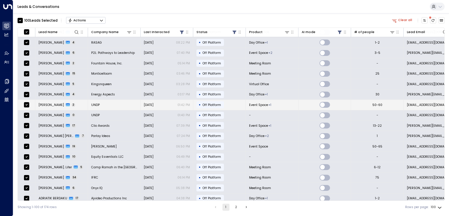
scroll to position [321, 0]
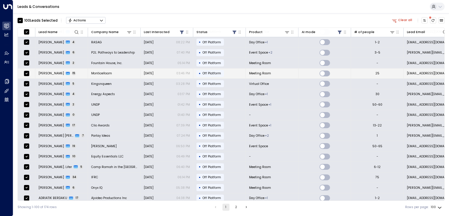
click at [51, 72] on span "[PERSON_NAME]" at bounding box center [51, 73] width 25 height 4
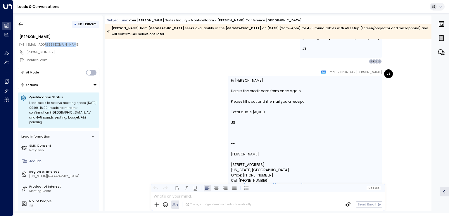
drag, startPoint x: 82, startPoint y: 43, endPoint x: 46, endPoint y: 43, distance: 36.2
click at [46, 43] on div "[EMAIL_ADDRESS][DOMAIN_NAME]" at bounding box center [59, 44] width 80 height 7
click at [39, 83] on button "Actions" at bounding box center [59, 85] width 82 height 8
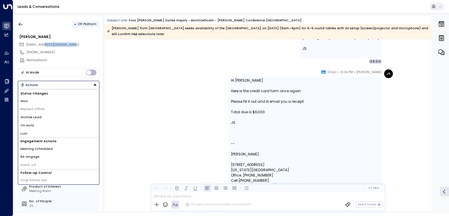
click at [37, 101] on li "Won" at bounding box center [58, 101] width 81 height 8
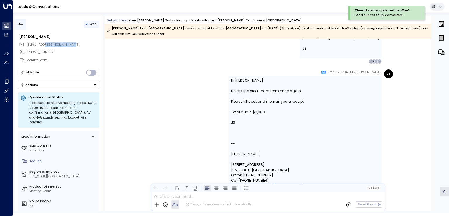
click at [22, 26] on icon "button" at bounding box center [21, 24] width 6 height 6
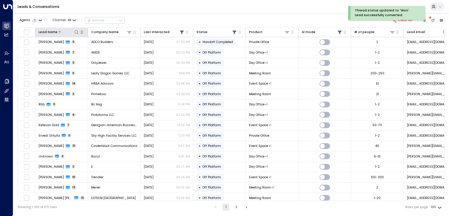
click at [21, 22] on span "Agents" at bounding box center [25, 20] width 11 height 3
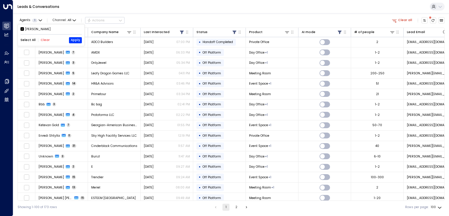
click at [171, 24] on div at bounding box center [224, 108] width 449 height 216
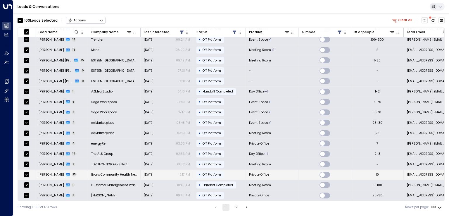
scroll to position [117, 0]
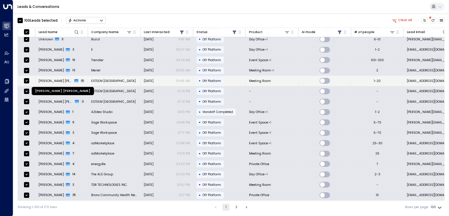
click at [57, 81] on span "[PERSON_NAME] [PERSON_NAME]" at bounding box center [56, 81] width 34 height 4
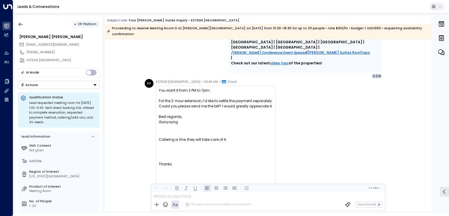
scroll to position [2602, 0]
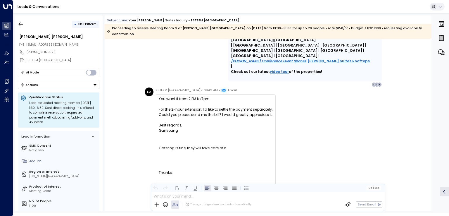
click at [70, 45] on div "[EMAIL_ADDRESS][DOMAIN_NAME]" at bounding box center [59, 44] width 80 height 7
click at [21, 23] on icon "button" at bounding box center [21, 24] width 6 height 6
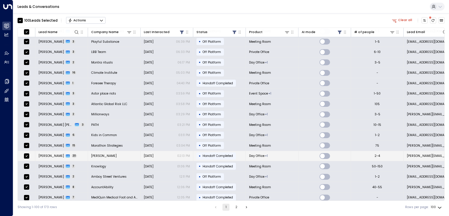
scroll to position [869, 0]
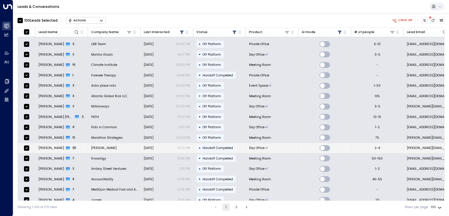
click at [47, 145] on span "[PERSON_NAME]" at bounding box center [51, 147] width 25 height 4
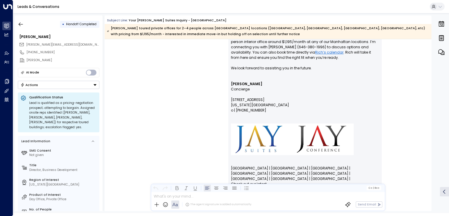
scroll to position [3686, 0]
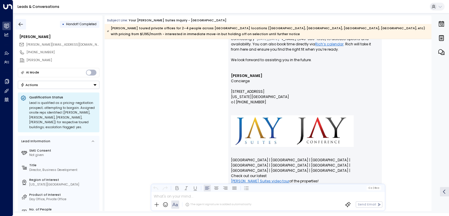
click at [20, 20] on button "button" at bounding box center [20, 24] width 11 height 11
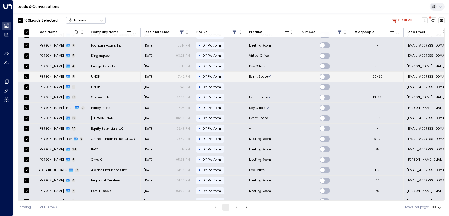
scroll to position [321, 0]
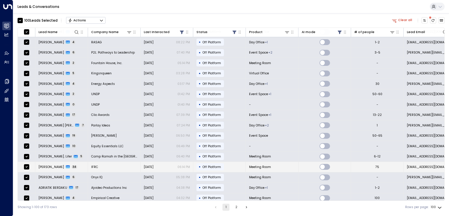
drag, startPoint x: 50, startPoint y: 162, endPoint x: 50, endPoint y: 165, distance: 3.2
click at [50, 165] on span "[PERSON_NAME]" at bounding box center [51, 166] width 25 height 4
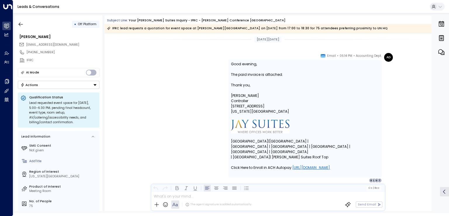
scroll to position [5996, 0]
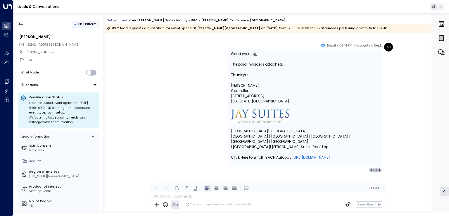
click at [72, 85] on button "Actions" at bounding box center [59, 85] width 82 height 8
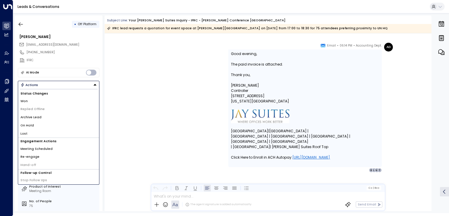
click at [33, 98] on li "Won" at bounding box center [58, 101] width 81 height 8
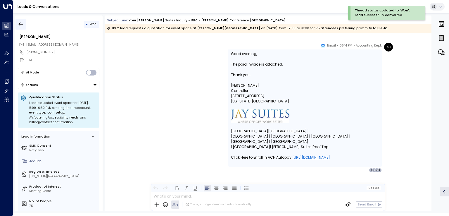
click at [18, 23] on icon "button" at bounding box center [21, 24] width 6 height 6
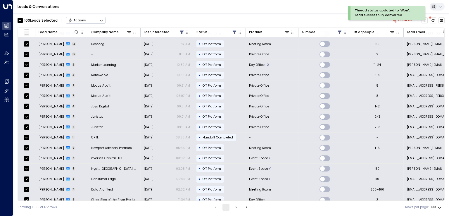
scroll to position [584, 0]
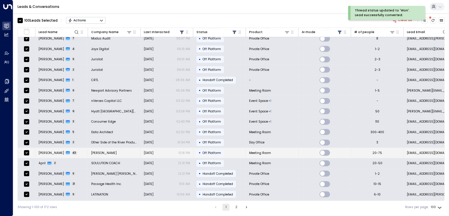
click at [51, 150] on span "[PERSON_NAME]" at bounding box center [51, 152] width 25 height 4
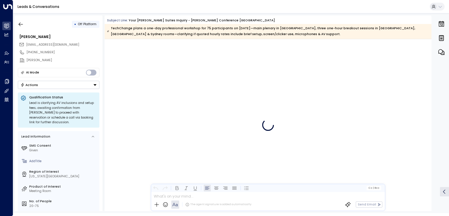
click at [84, 45] on div "[EMAIL_ADDRESS][DOMAIN_NAME]" at bounding box center [59, 44] width 80 height 7
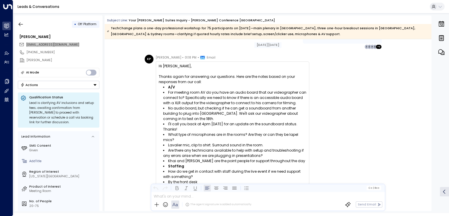
scroll to position [8774, 0]
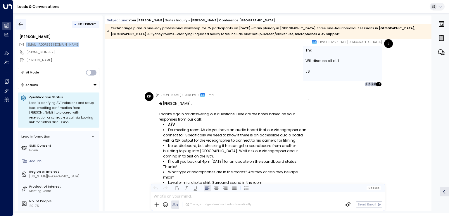
click at [22, 24] on icon "button" at bounding box center [21, 24] width 6 height 6
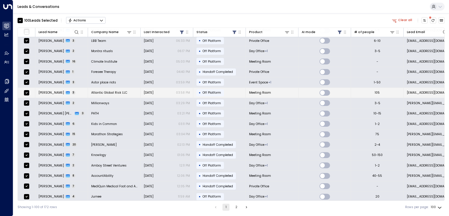
scroll to position [869, 0]
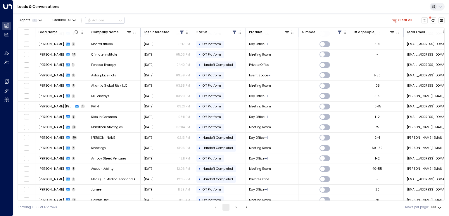
click at [20, 21] on span "Agents" at bounding box center [25, 20] width 11 height 3
click at [144, 15] on div at bounding box center [224, 108] width 449 height 216
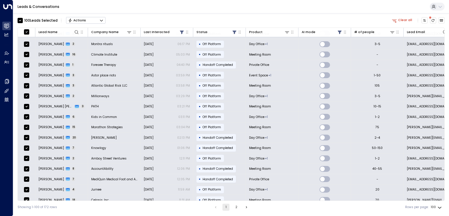
click at [233, 207] on button "2" at bounding box center [236, 206] width 7 height 7
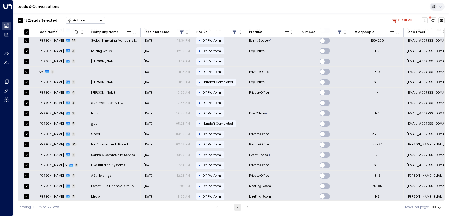
scroll to position [493, 0]
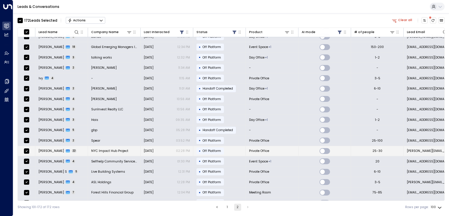
click at [50, 146] on td "[PERSON_NAME] 22" at bounding box center [61, 151] width 53 height 10
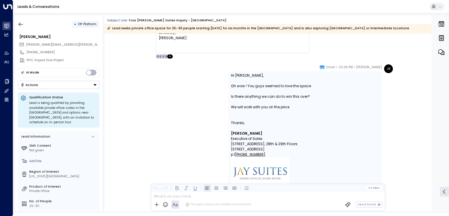
scroll to position [4406, 0]
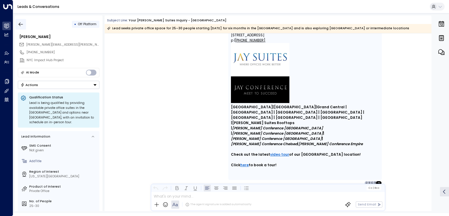
click at [23, 25] on icon "button" at bounding box center [21, 24] width 6 height 6
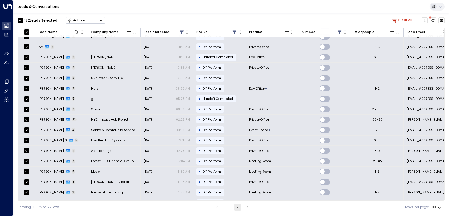
scroll to position [580, 0]
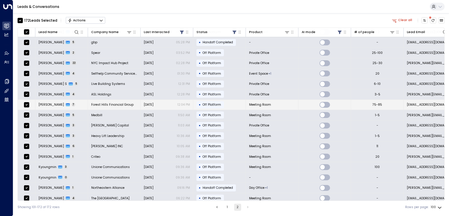
click at [57, 102] on span "[PERSON_NAME]" at bounding box center [51, 104] width 25 height 4
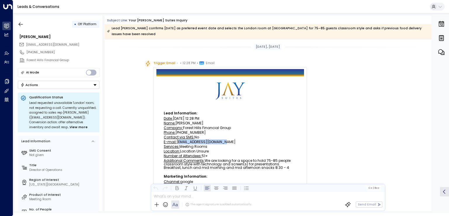
drag, startPoint x: 226, startPoint y: 141, endPoint x: 177, endPoint y: 143, distance: 49.4
click at [177, 143] on div "E-mail: [EMAIL_ADDRESS][DOMAIN_NAME]" at bounding box center [230, 142] width 133 height 4
click at [61, 88] on button "Actions" at bounding box center [59, 85] width 82 height 8
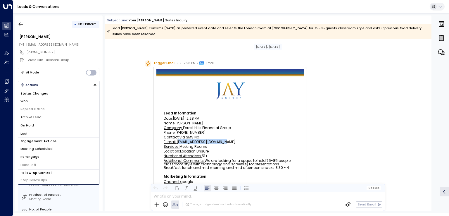
click at [38, 97] on li "Won" at bounding box center [58, 101] width 81 height 8
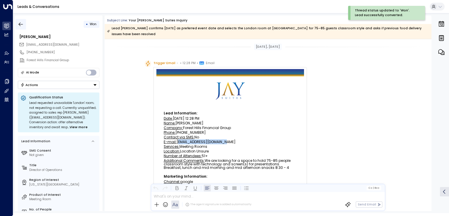
click at [20, 22] on icon "button" at bounding box center [21, 24] width 6 height 6
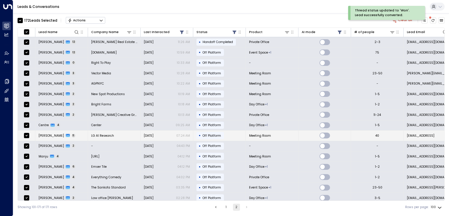
click at [48, 135] on span "[PERSON_NAME]" at bounding box center [51, 135] width 25 height 4
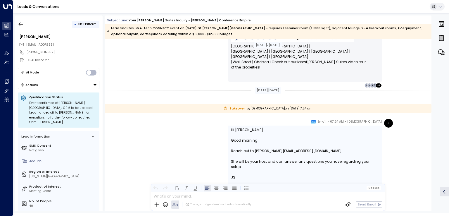
scroll to position [2529, 0]
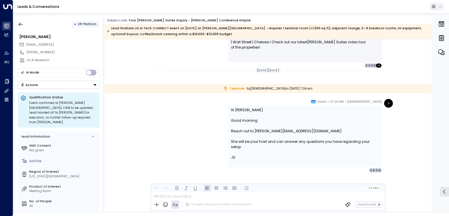
click at [64, 84] on button "Actions" at bounding box center [59, 85] width 82 height 8
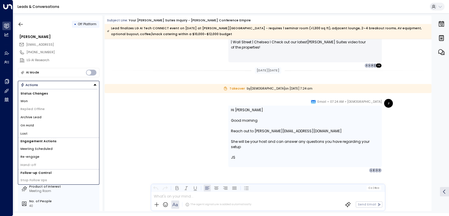
click at [31, 100] on li "Won" at bounding box center [58, 101] width 81 height 8
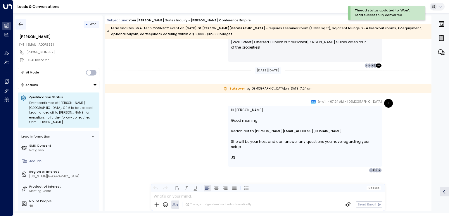
click at [21, 26] on icon "button" at bounding box center [21, 24] width 6 height 6
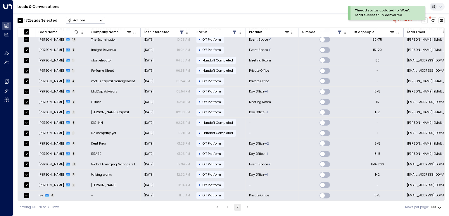
scroll to position [321, 0]
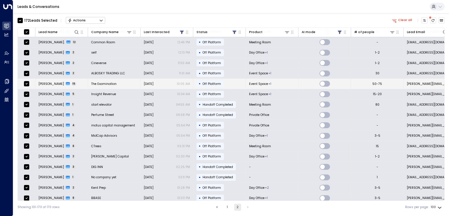
click at [38, 81] on td "[PERSON_NAME] 19" at bounding box center [61, 84] width 53 height 10
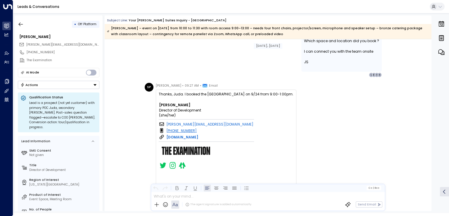
scroll to position [3783, 0]
click at [61, 84] on button "Actions" at bounding box center [59, 85] width 82 height 8
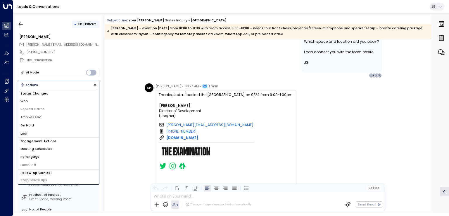
click at [34, 103] on li "Won" at bounding box center [58, 101] width 81 height 8
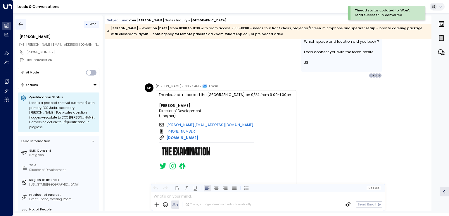
click at [19, 22] on icon "button" at bounding box center [21, 24] width 6 height 6
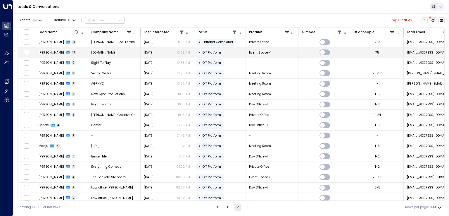
click at [47, 53] on span "[PERSON_NAME]" at bounding box center [51, 52] width 25 height 4
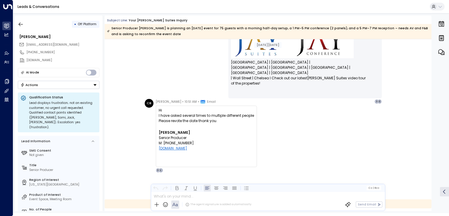
scroll to position [2284, 0]
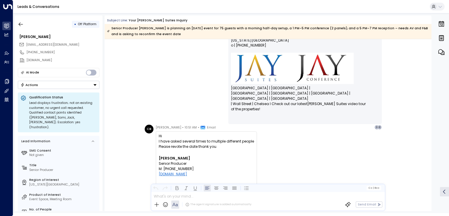
click at [59, 87] on button "Actions" at bounding box center [59, 85] width 82 height 8
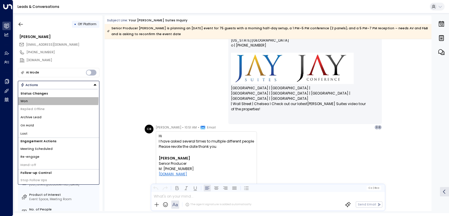
click at [36, 99] on li "Won" at bounding box center [58, 101] width 81 height 8
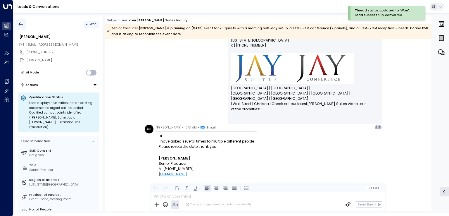
click at [20, 22] on icon "button" at bounding box center [21, 24] width 6 height 6
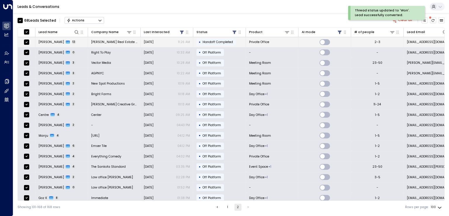
click at [52, 41] on span "[PERSON_NAME]" at bounding box center [51, 42] width 25 height 4
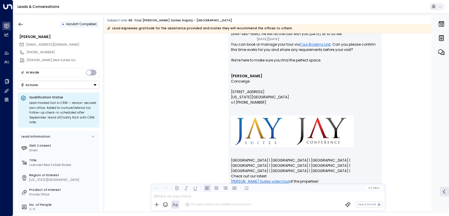
scroll to position [2279, 0]
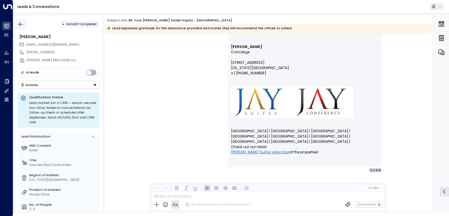
click at [21, 26] on icon "button" at bounding box center [21, 24] width 6 height 6
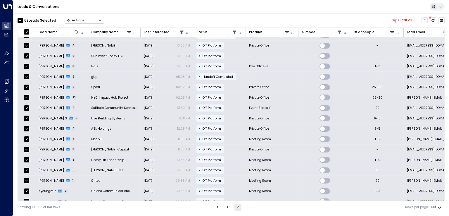
scroll to position [539, 0]
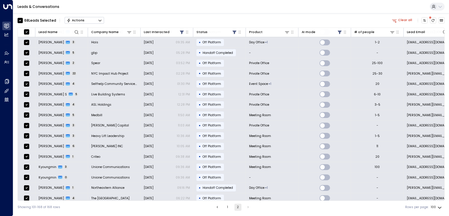
click at [229, 205] on button "1" at bounding box center [227, 206] width 7 height 7
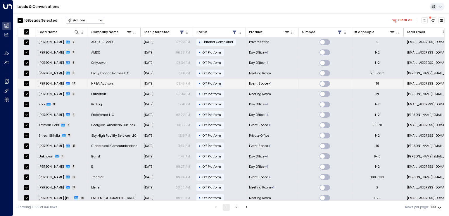
click at [47, 82] on span "[PERSON_NAME]" at bounding box center [51, 83] width 25 height 4
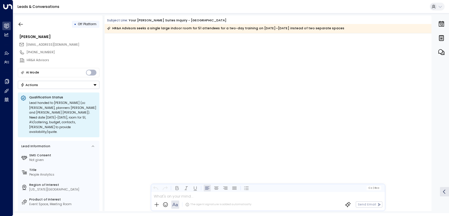
scroll to position [3249, 0]
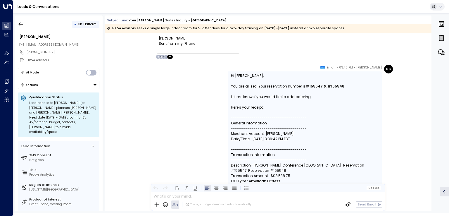
click at [73, 85] on button "Actions" at bounding box center [59, 85] width 82 height 8
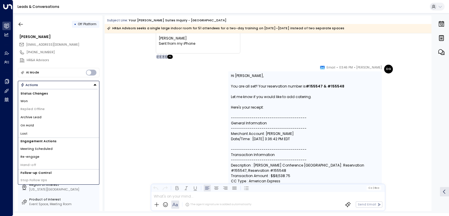
click at [41, 101] on li "Won" at bounding box center [58, 101] width 81 height 8
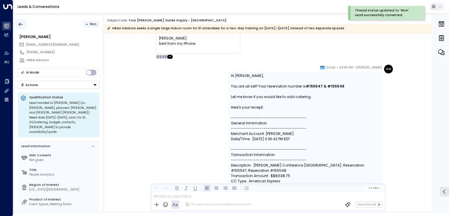
click at [22, 25] on icon "button" at bounding box center [21, 24] width 6 height 6
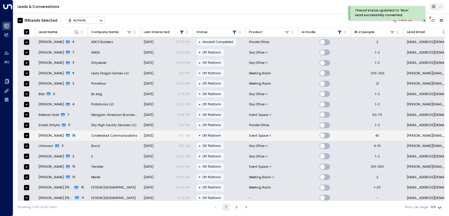
click at [51, 135] on span "[PERSON_NAME]" at bounding box center [51, 135] width 25 height 4
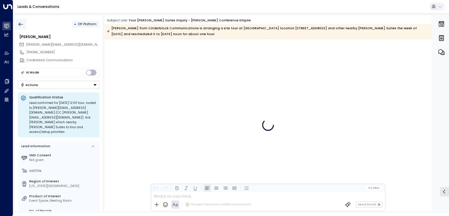
click at [23, 25] on icon "button" at bounding box center [21, 24] width 6 height 6
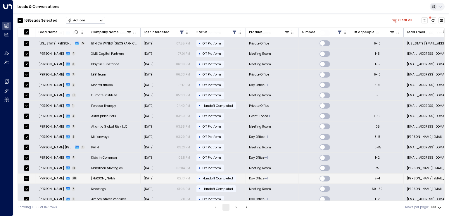
scroll to position [869, 0]
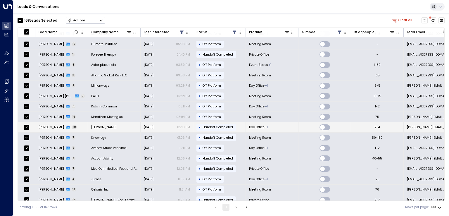
click at [45, 122] on td "[PERSON_NAME] 20" at bounding box center [61, 127] width 53 height 10
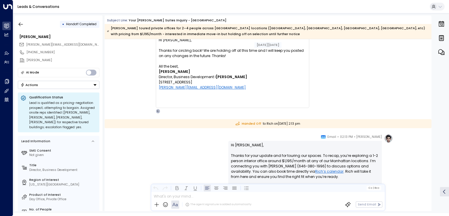
scroll to position [3481, 0]
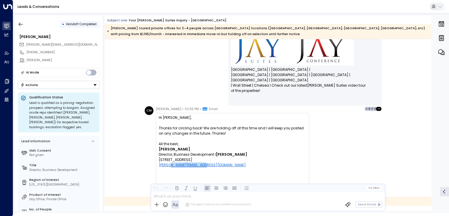
drag, startPoint x: 210, startPoint y: 163, endPoint x: 171, endPoint y: 162, distance: 38.6
click at [171, 162] on p "[PERSON_NAME][EMAIL_ADDRESS][DOMAIN_NAME]" at bounding box center [233, 164] width 148 height 5
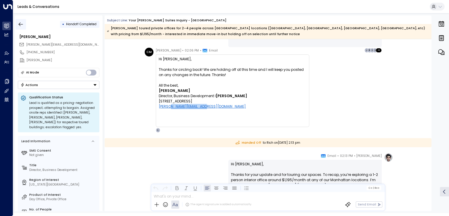
click at [24, 25] on button "button" at bounding box center [20, 24] width 11 height 11
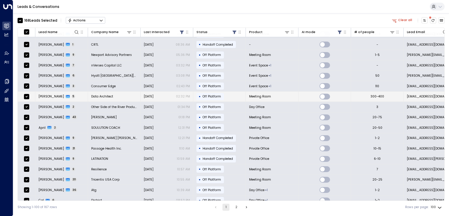
scroll to position [672, 0]
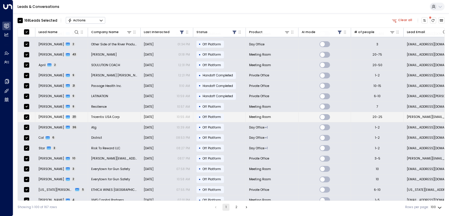
click at [50, 115] on span "[PERSON_NAME]" at bounding box center [51, 117] width 25 height 4
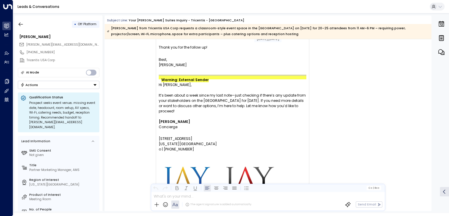
scroll to position [3708, 0]
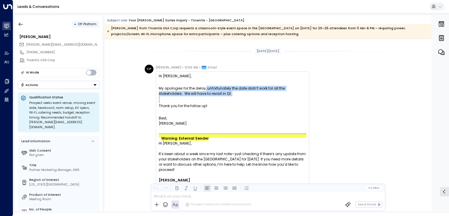
click at [221, 103] on div at bounding box center [233, 99] width 148 height 7
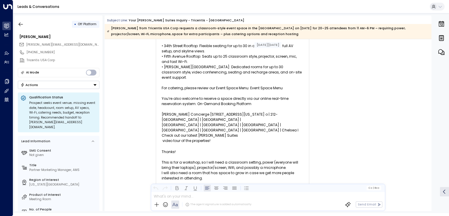
scroll to position [4409, 0]
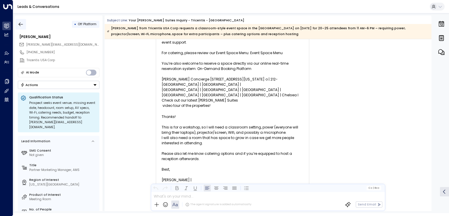
click at [24, 22] on button "button" at bounding box center [20, 24] width 11 height 11
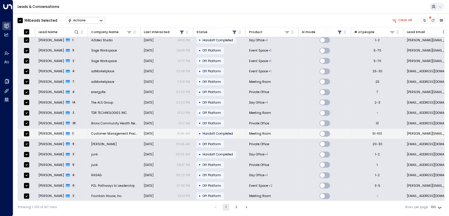
scroll to position [175, 0]
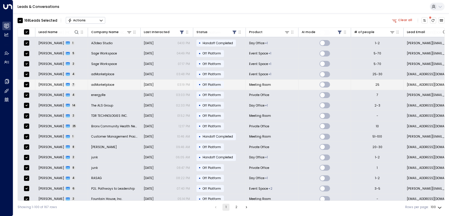
click at [56, 84] on span "[PERSON_NAME]" at bounding box center [51, 84] width 25 height 4
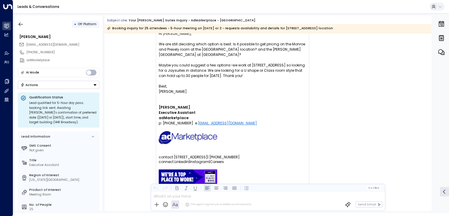
scroll to position [1470, 0]
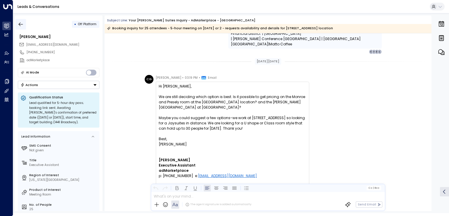
click at [19, 20] on button "button" at bounding box center [20, 24] width 11 height 11
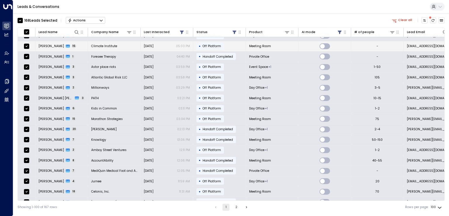
scroll to position [869, 0]
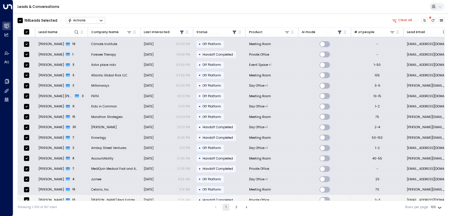
click at [47, 197] on span "[PERSON_NAME]" at bounding box center [51, 199] width 25 height 4
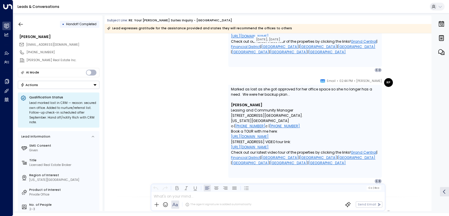
scroll to position [1792, 0]
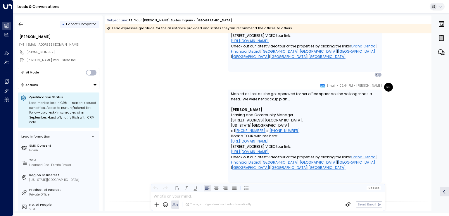
click at [30, 83] on div "Actions" at bounding box center [29, 85] width 18 height 4
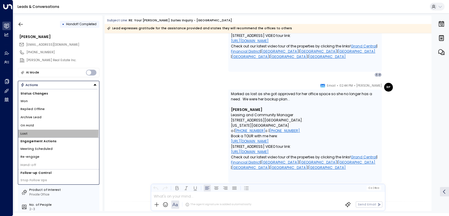
click at [24, 131] on span "Lost" at bounding box center [23, 133] width 7 height 5
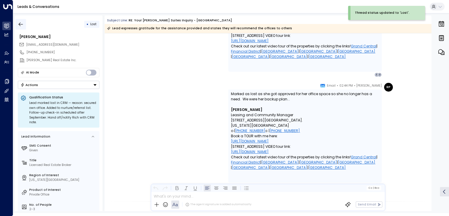
click at [21, 22] on icon "button" at bounding box center [21, 24] width 6 height 6
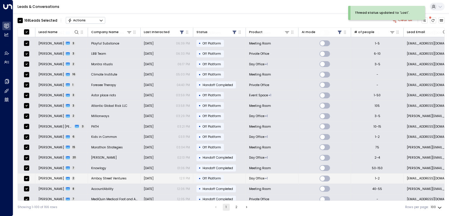
scroll to position [869, 0]
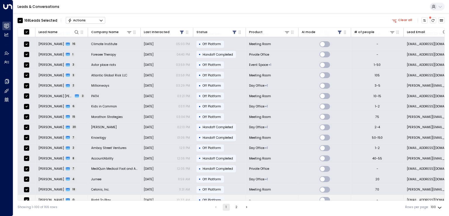
click at [48, 195] on td "[PERSON_NAME] 0" at bounding box center [61, 200] width 53 height 10
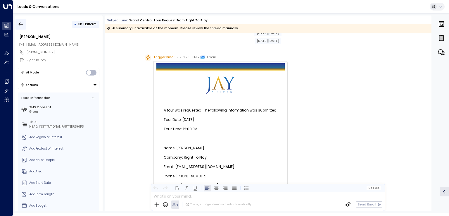
click at [21, 24] on icon "button" at bounding box center [21, 24] width 4 height 4
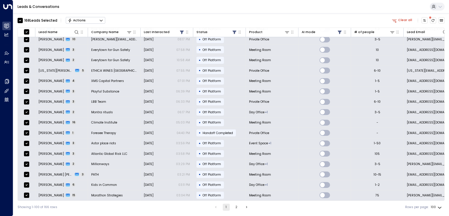
scroll to position [869, 0]
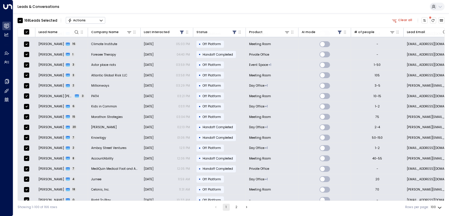
click at [235, 206] on button "2" at bounding box center [236, 206] width 7 height 7
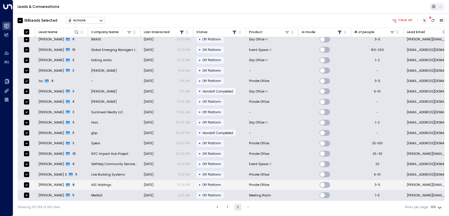
scroll to position [519, 0]
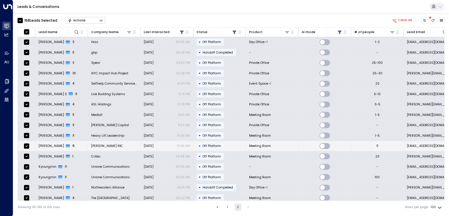
click at [51, 143] on span "[PERSON_NAME]" at bounding box center [51, 145] width 25 height 4
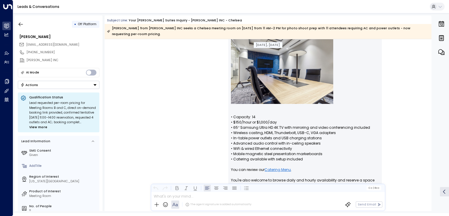
scroll to position [660, 0]
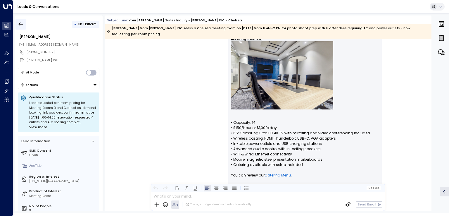
click at [21, 24] on icon "button" at bounding box center [21, 24] width 6 height 6
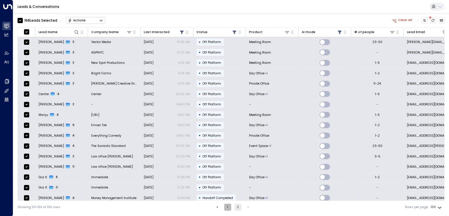
click at [230, 208] on button "1" at bounding box center [227, 206] width 7 height 7
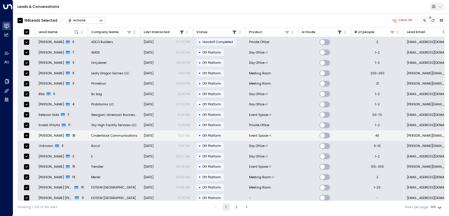
click at [46, 134] on span "[PERSON_NAME]" at bounding box center [51, 135] width 25 height 4
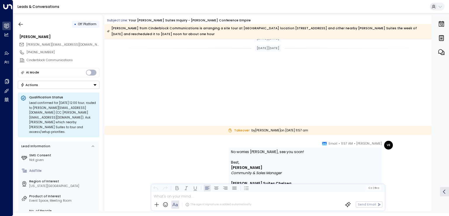
scroll to position [6151, 0]
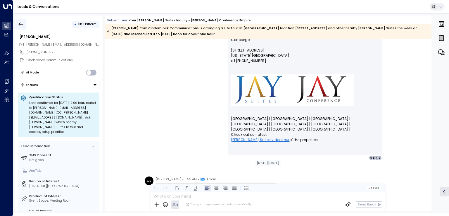
click at [24, 24] on button "button" at bounding box center [20, 24] width 11 height 11
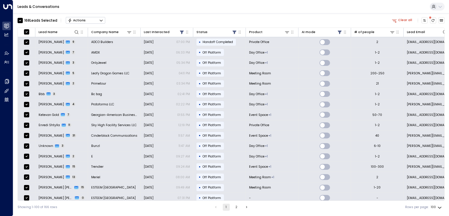
click at [87, 19] on button "Actions" at bounding box center [85, 20] width 39 height 7
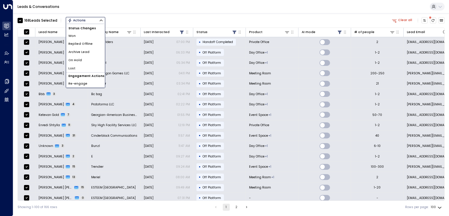
click at [77, 84] on span "Re-engage" at bounding box center [77, 83] width 19 height 5
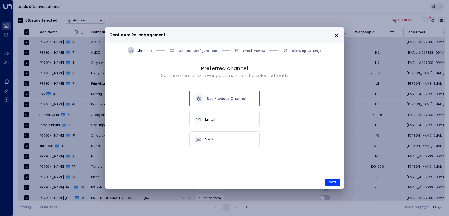
click at [222, 100] on h5 "Use Previous Channel" at bounding box center [226, 98] width 39 height 4
click at [331, 180] on button "Next" at bounding box center [332, 182] width 14 height 8
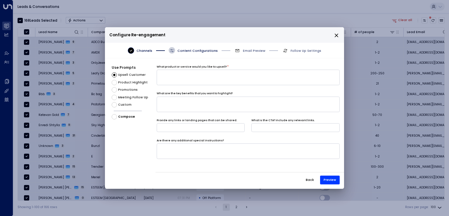
click at [124, 103] on span "Custom" at bounding box center [124, 104] width 13 height 5
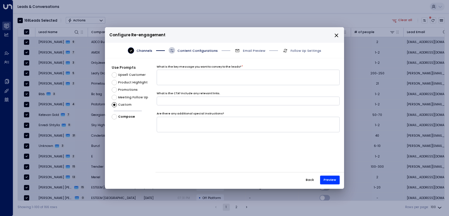
click at [186, 86] on div "What is the key message you want to convey to the leads? *" at bounding box center [248, 76] width 183 height 22
click at [186, 82] on textarea at bounding box center [248, 77] width 183 height 15
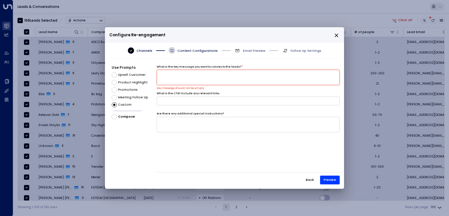
click at [180, 79] on textarea at bounding box center [248, 77] width 183 height 15
click at [180, 125] on textarea at bounding box center [248, 124] width 183 height 15
click at [203, 80] on textarea at bounding box center [248, 77] width 183 height 15
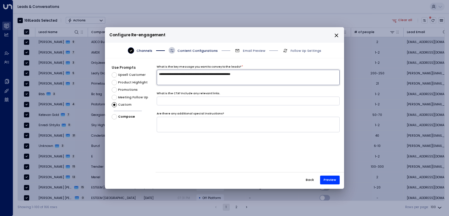
type textarea "**********"
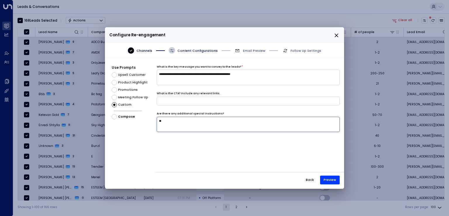
type textarea "*"
type textarea "**********"
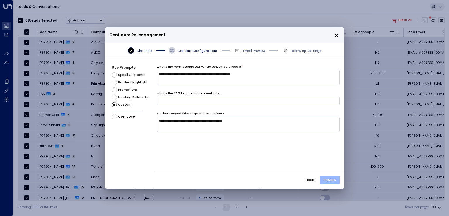
click at [332, 180] on button "Preview" at bounding box center [330, 179] width 20 height 9
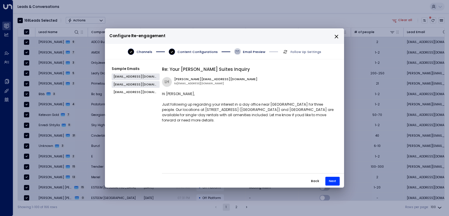
click at [119, 84] on button "[EMAIL_ADDRESS][DOMAIN_NAME]" at bounding box center [136, 84] width 48 height 7
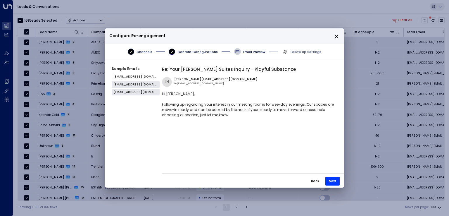
click at [123, 90] on button "[EMAIL_ADDRESS][DOMAIN_NAME]" at bounding box center [136, 92] width 48 height 7
click at [125, 84] on button "[EMAIL_ADDRESS][DOMAIN_NAME]" at bounding box center [136, 84] width 48 height 7
click at [130, 79] on button "[EMAIL_ADDRESS][DOMAIN_NAME]" at bounding box center [136, 76] width 48 height 7
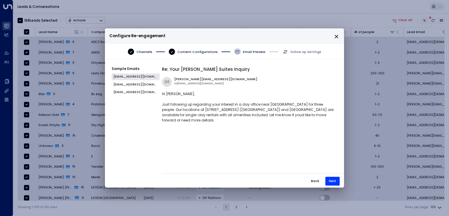
click at [315, 179] on button "Back" at bounding box center [315, 180] width 16 height 9
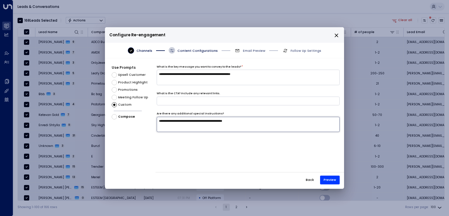
click at [264, 119] on textarea "**********" at bounding box center [248, 124] width 183 height 15
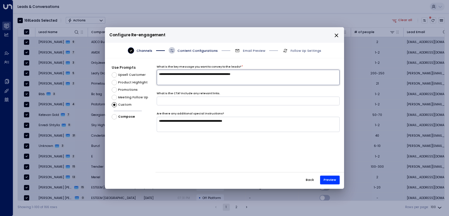
click at [262, 76] on textarea "**********" at bounding box center [248, 77] width 183 height 15
type textarea "**********"
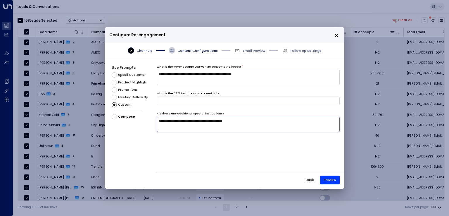
click at [258, 121] on textarea "**********" at bounding box center [248, 124] width 183 height 15
type textarea "**********"
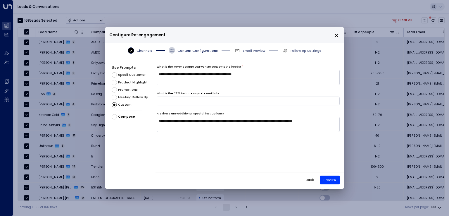
click at [335, 181] on button "Preview" at bounding box center [330, 179] width 20 height 9
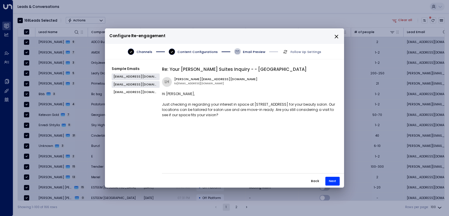
click at [141, 87] on button "[EMAIL_ADDRESS][DOMAIN_NAME]" at bounding box center [136, 84] width 48 height 7
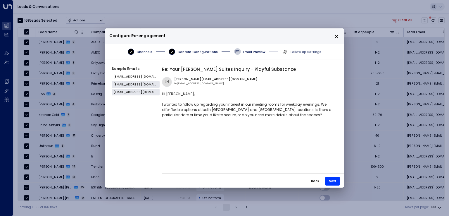
click at [129, 90] on button "[EMAIL_ADDRESS][DOMAIN_NAME]" at bounding box center [136, 92] width 48 height 7
click at [319, 178] on button "Back" at bounding box center [315, 180] width 16 height 9
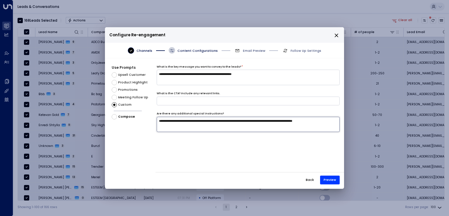
click at [334, 122] on textarea "**********" at bounding box center [248, 124] width 183 height 15
click at [337, 121] on textarea "**********" at bounding box center [248, 124] width 183 height 15
type textarea "**********"
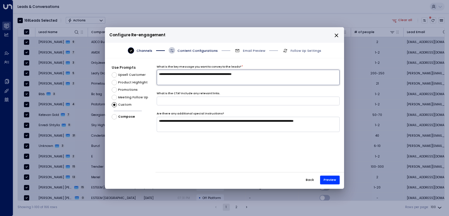
click at [260, 73] on textarea "**********" at bounding box center [248, 77] width 183 height 15
click at [332, 181] on button "Preview" at bounding box center [330, 179] width 20 height 9
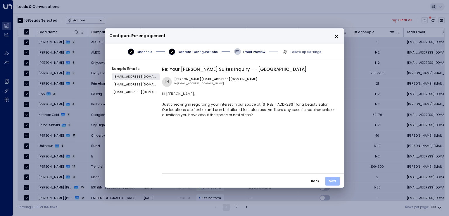
click at [330, 180] on button "Next" at bounding box center [332, 180] width 14 height 9
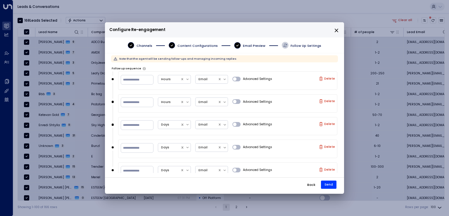
click at [321, 77] on icon "button" at bounding box center [321, 79] width 4 height 4
type input "**"
type input "*"
type input "**"
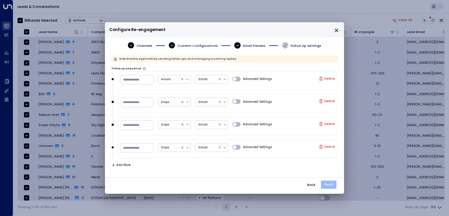
click at [330, 184] on button "Send" at bounding box center [328, 184] width 15 height 8
type input "**"
type input "*"
type input "**"
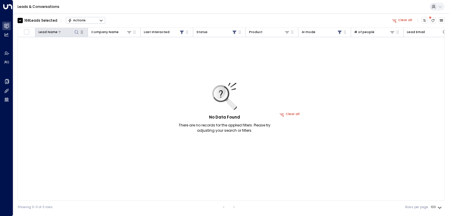
click at [74, 32] on icon at bounding box center [76, 32] width 5 height 5
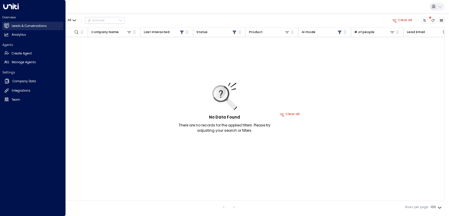
click at [21, 27] on h2 "Leads & Conversations" at bounding box center [29, 26] width 35 height 5
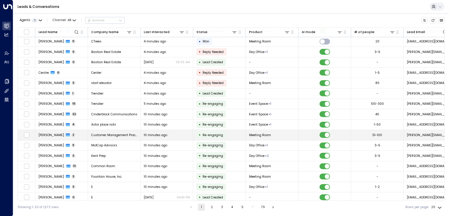
scroll to position [44, 0]
